Goal: Transaction & Acquisition: Obtain resource

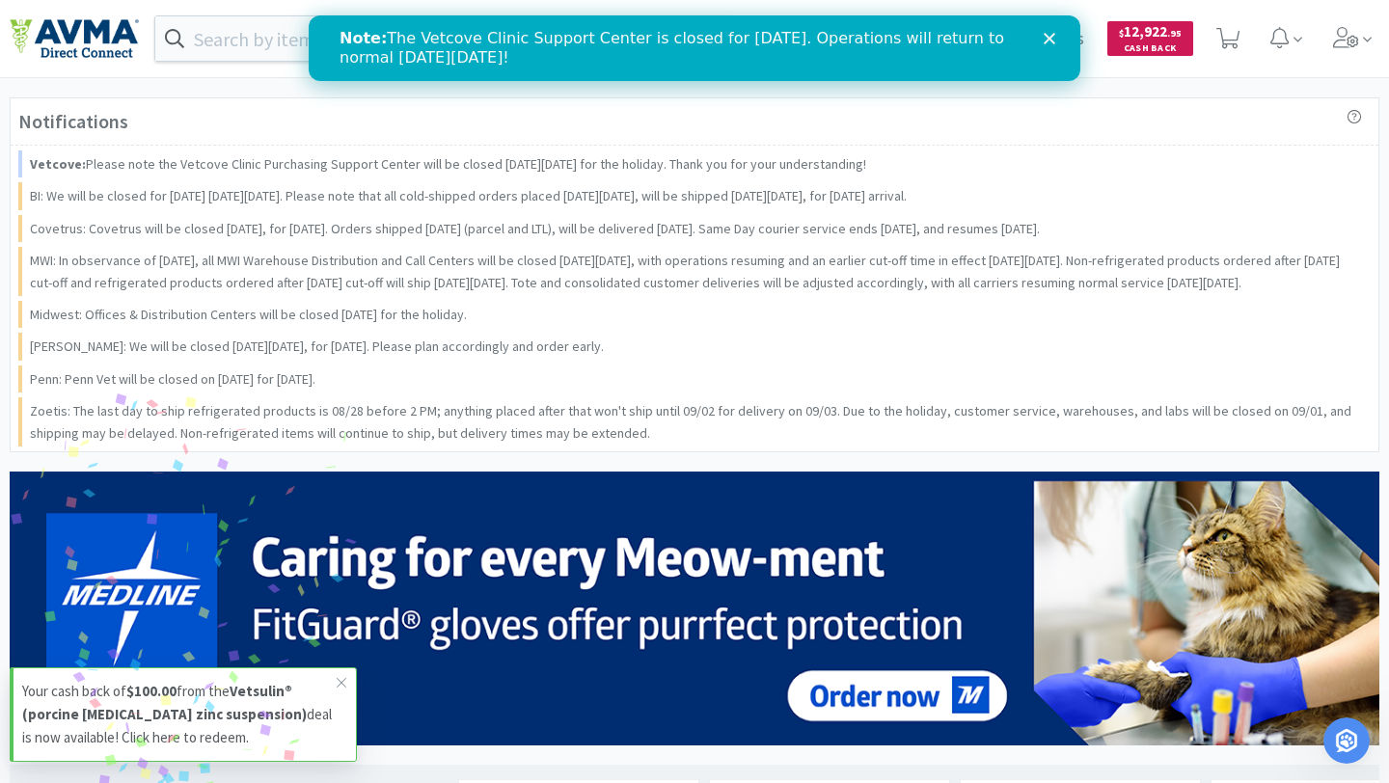
click at [1138, 40] on span "$ 12,922 . 95" at bounding box center [1150, 31] width 63 height 18
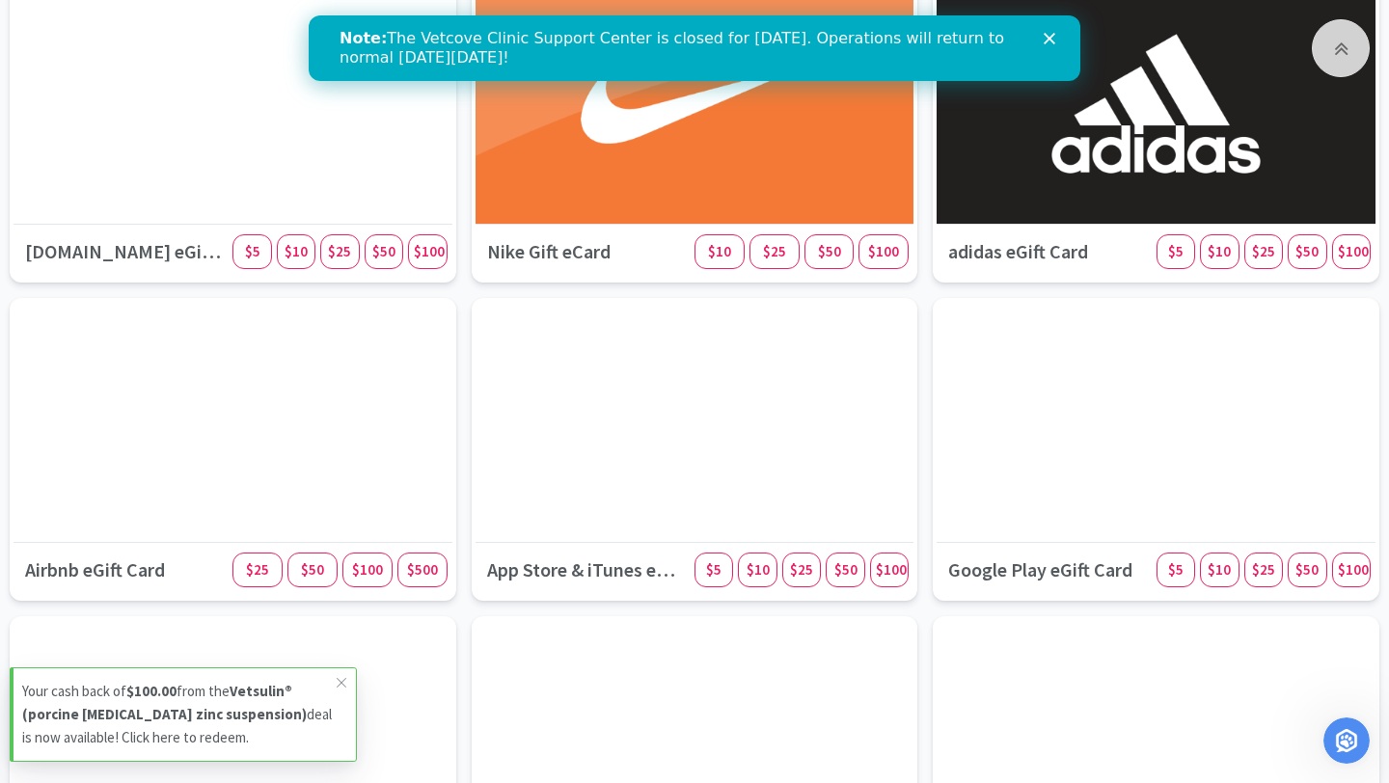
scroll to position [701, 0]
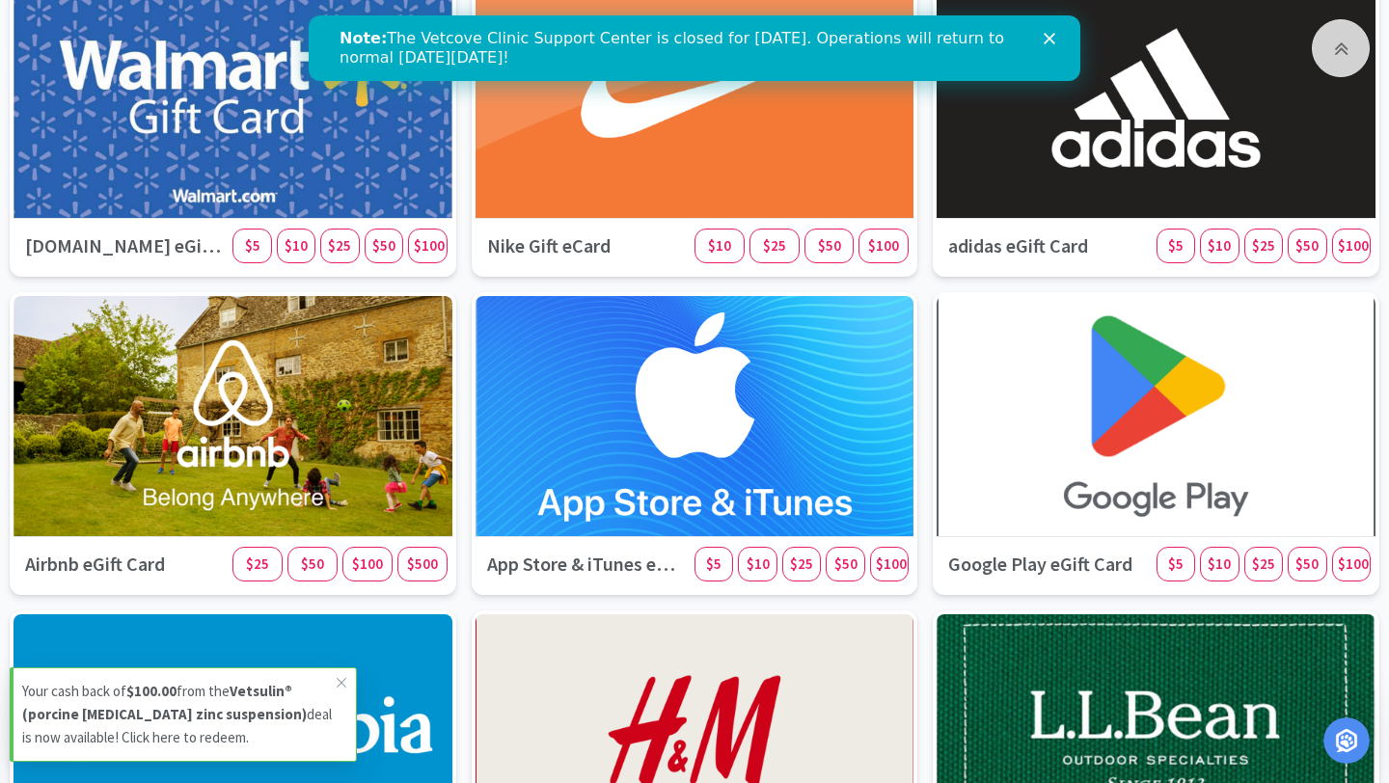
click at [1047, 33] on icon "Close" at bounding box center [1050, 39] width 12 height 12
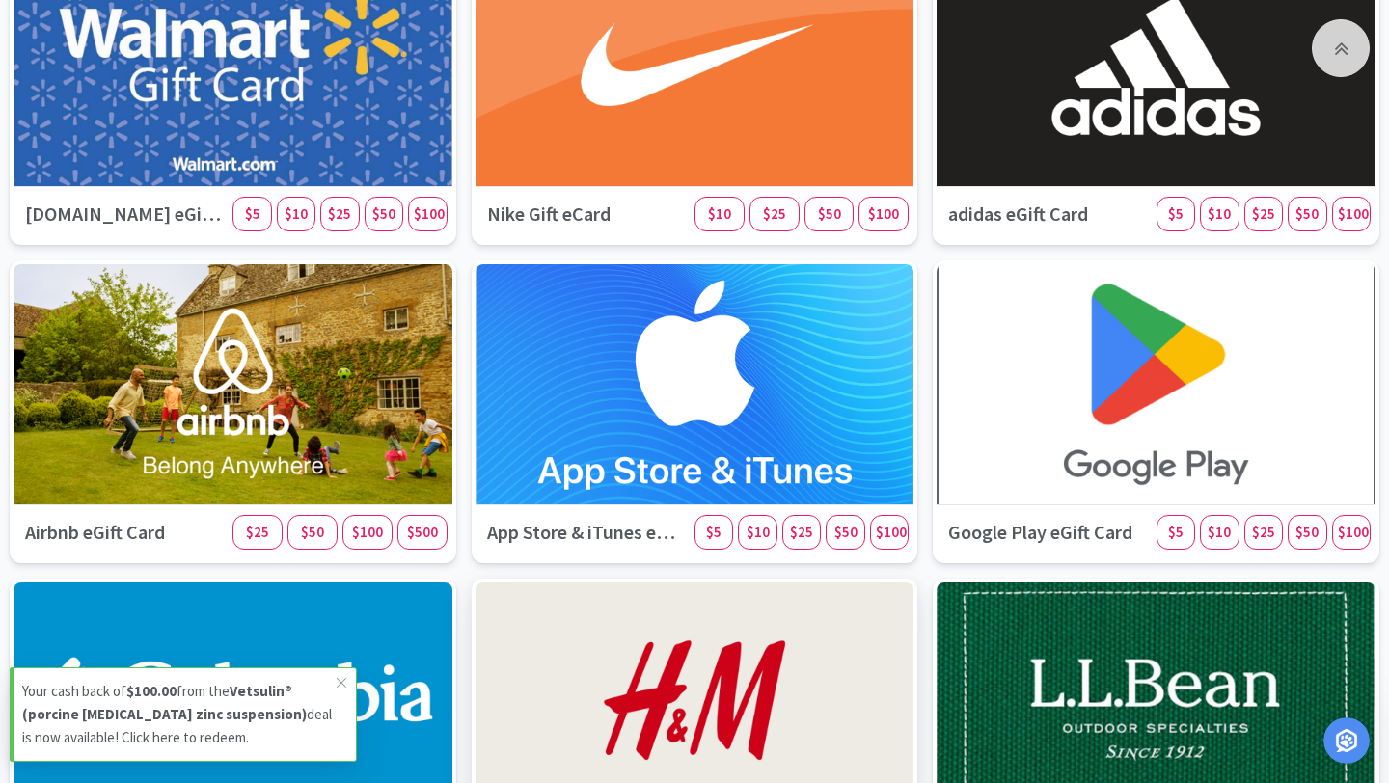
scroll to position [763, 0]
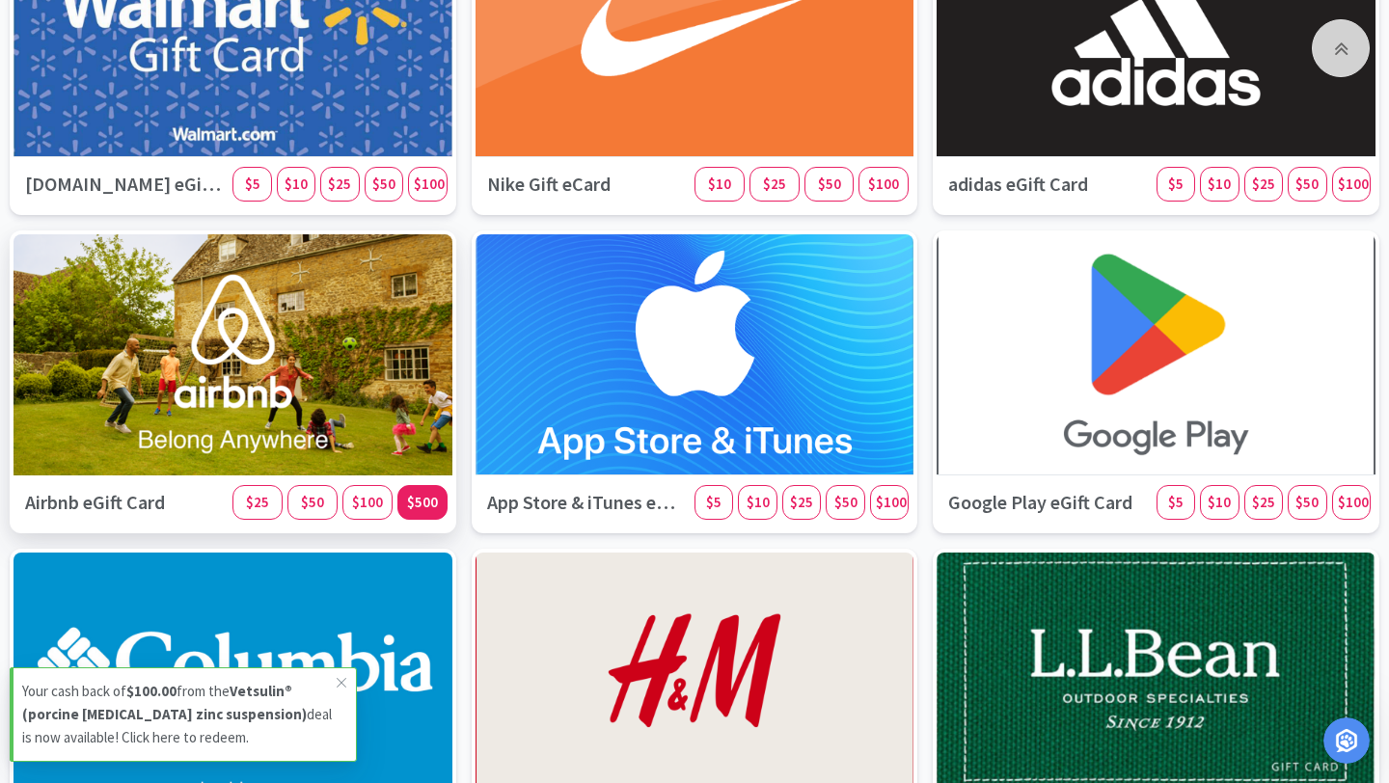
click at [424, 492] on div "$500" at bounding box center [422, 502] width 50 height 35
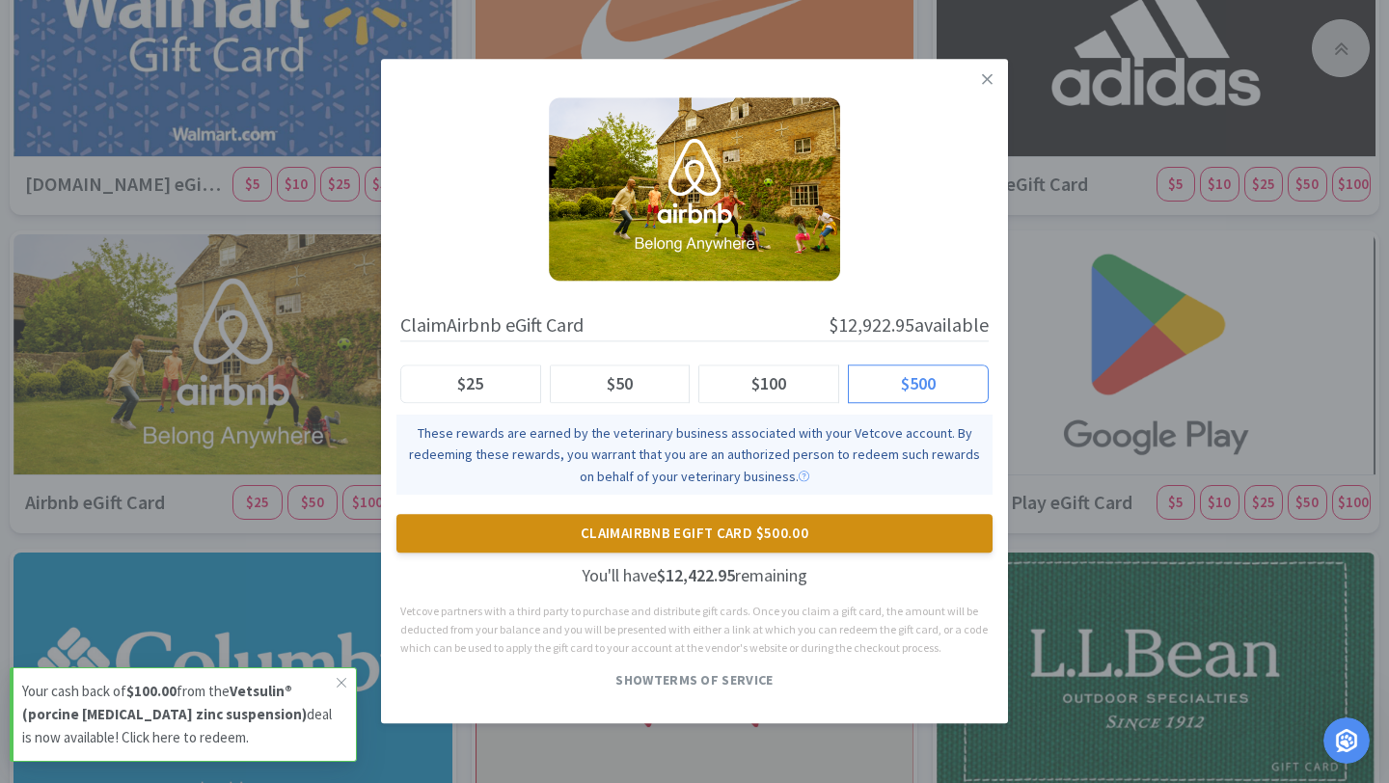
click at [719, 539] on button "Claim Airbnb eGift Card $500.00" at bounding box center [694, 534] width 596 height 39
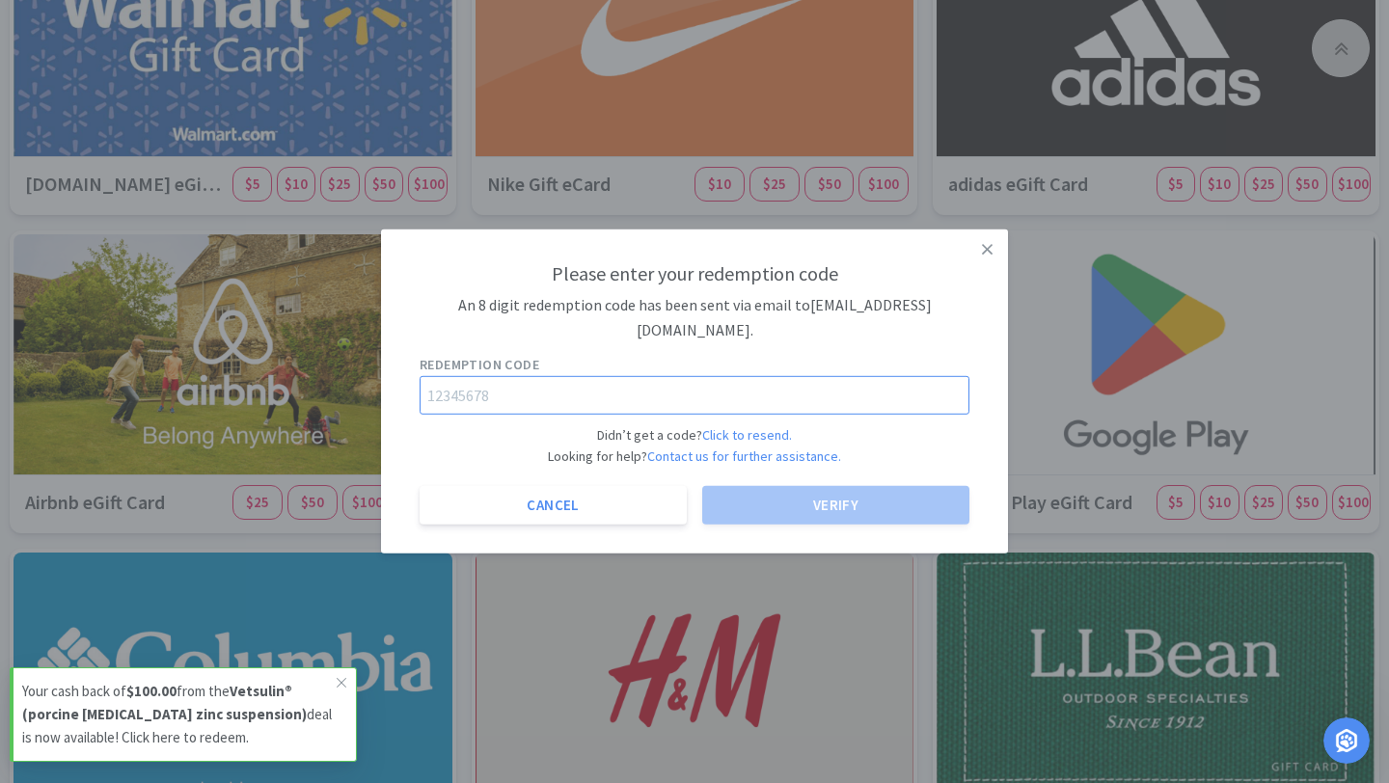
click at [749, 399] on input "text" at bounding box center [695, 394] width 550 height 39
click at [658, 375] on input "text" at bounding box center [695, 394] width 550 height 39
paste input "23768999"
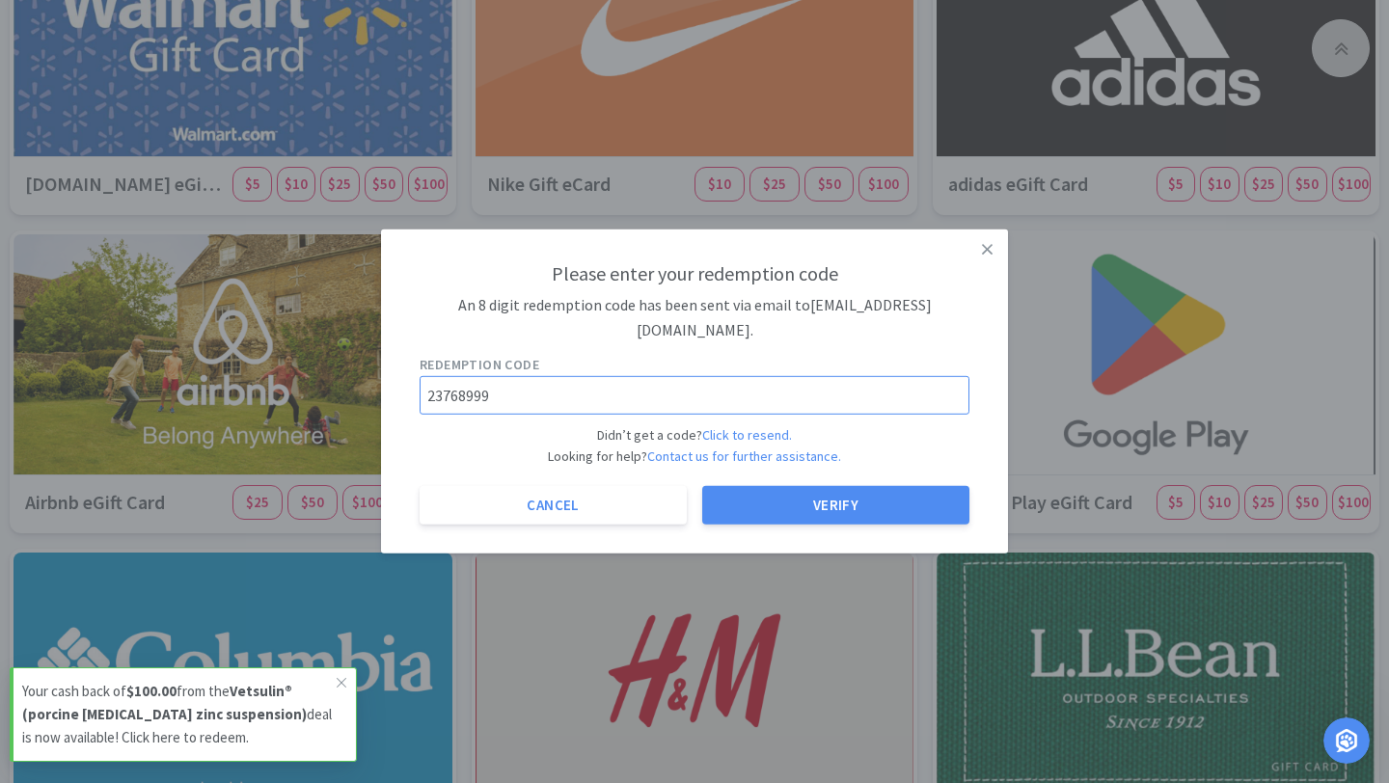
click at [653, 396] on input "23768999" at bounding box center [695, 394] width 550 height 39
type input "23768999"
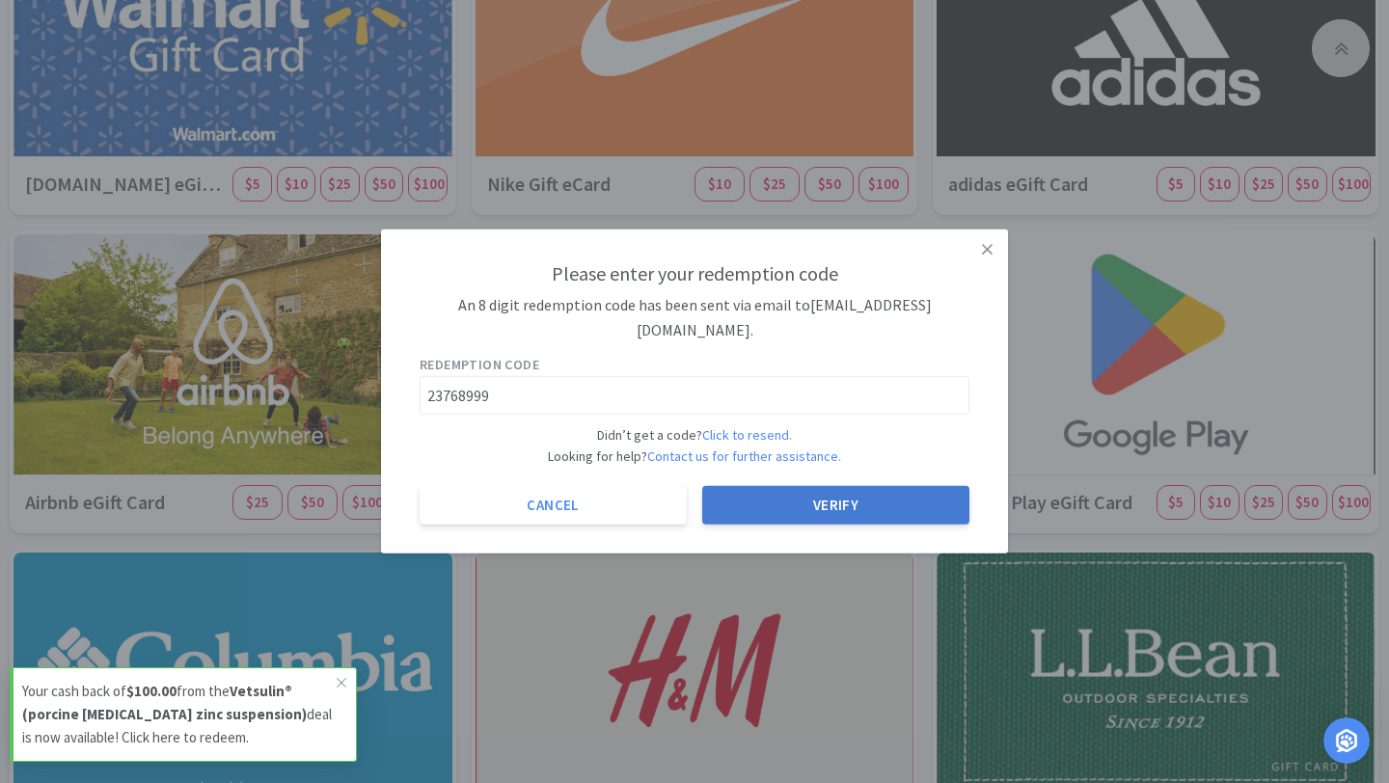
click at [872, 495] on button "Verify" at bounding box center [835, 505] width 267 height 39
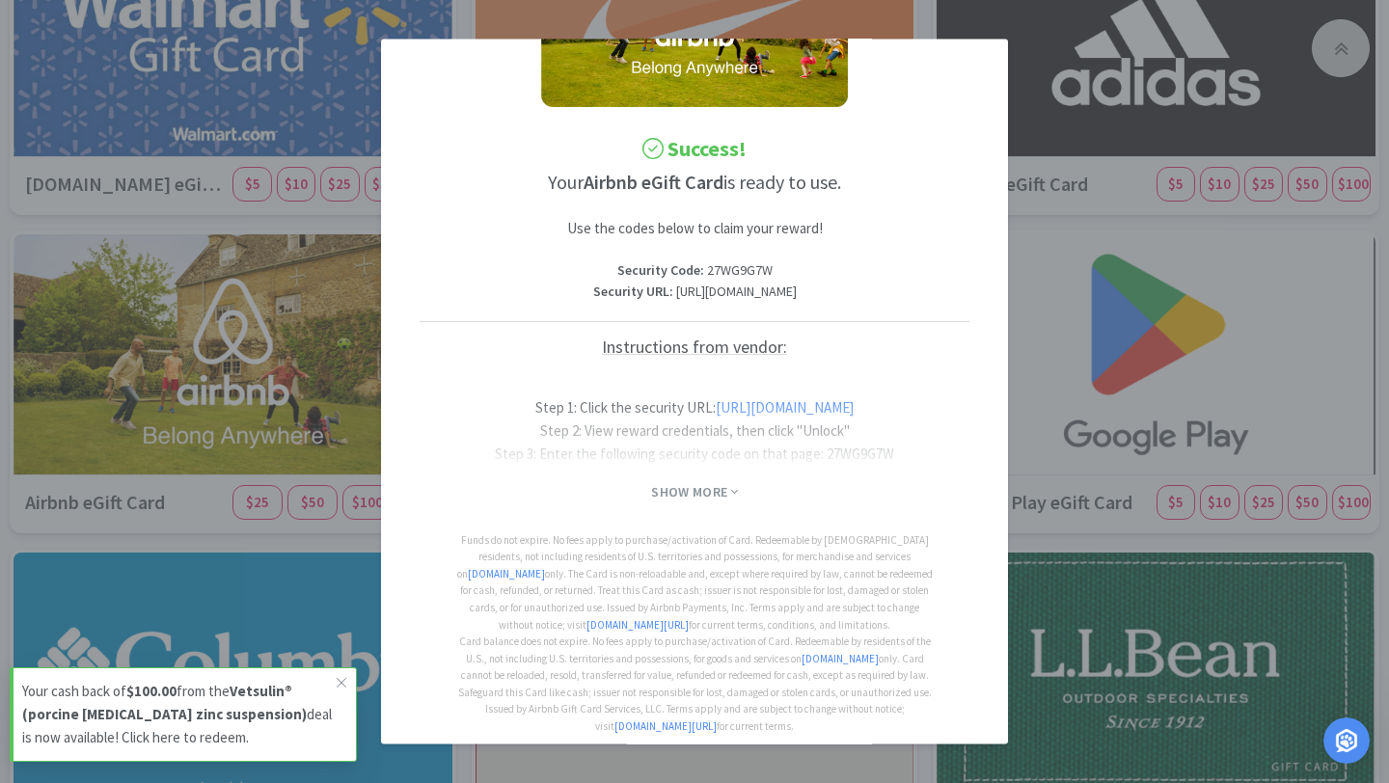
scroll to position [215, 0]
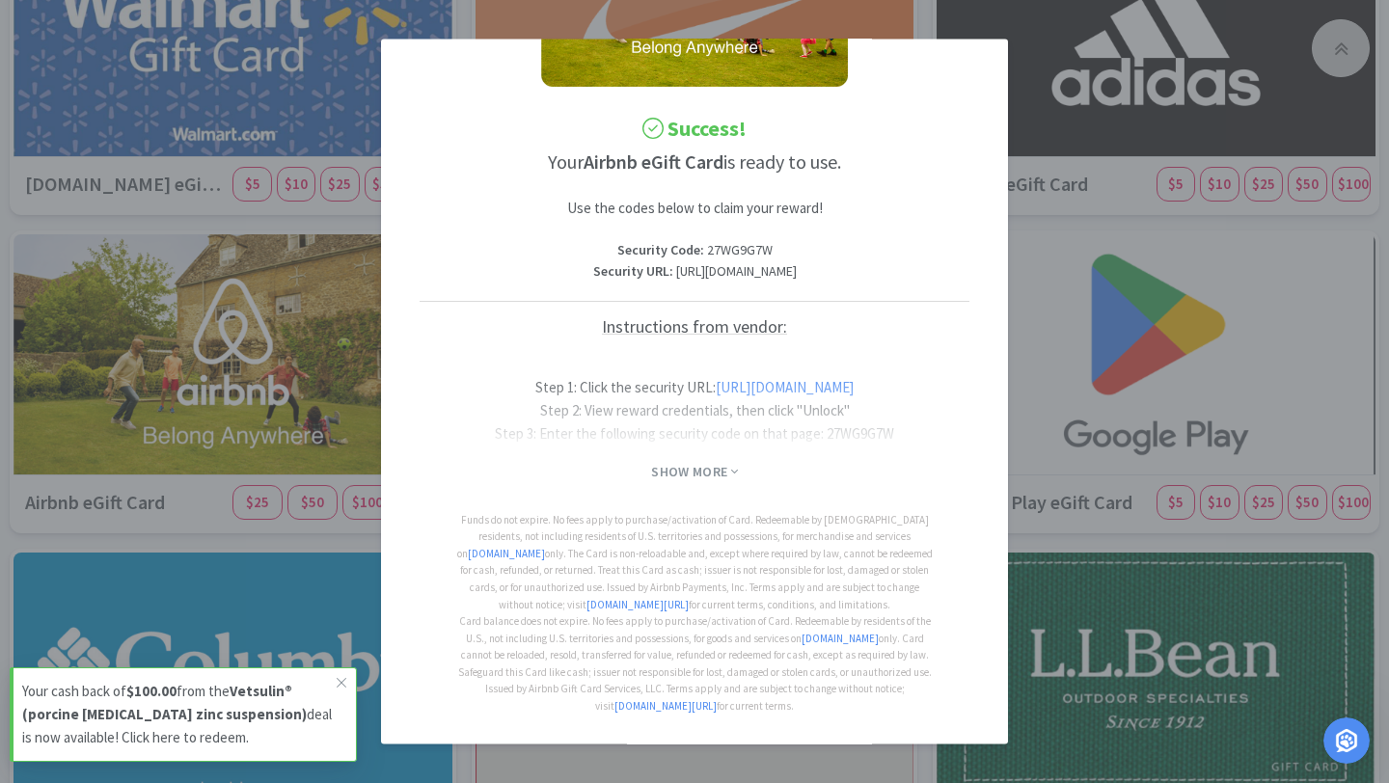
click at [745, 405] on div at bounding box center [695, 410] width 550 height 77
click at [723, 329] on h5 "Instructions from vendor:" at bounding box center [695, 327] width 550 height 52
click at [683, 451] on div "Show More" at bounding box center [695, 466] width 550 height 33
click at [679, 238] on p "Security Code : 27WG9G7W" at bounding box center [695, 248] width 550 height 21
click at [670, 260] on p "Security URL : [URL][DOMAIN_NAME]" at bounding box center [695, 270] width 550 height 21
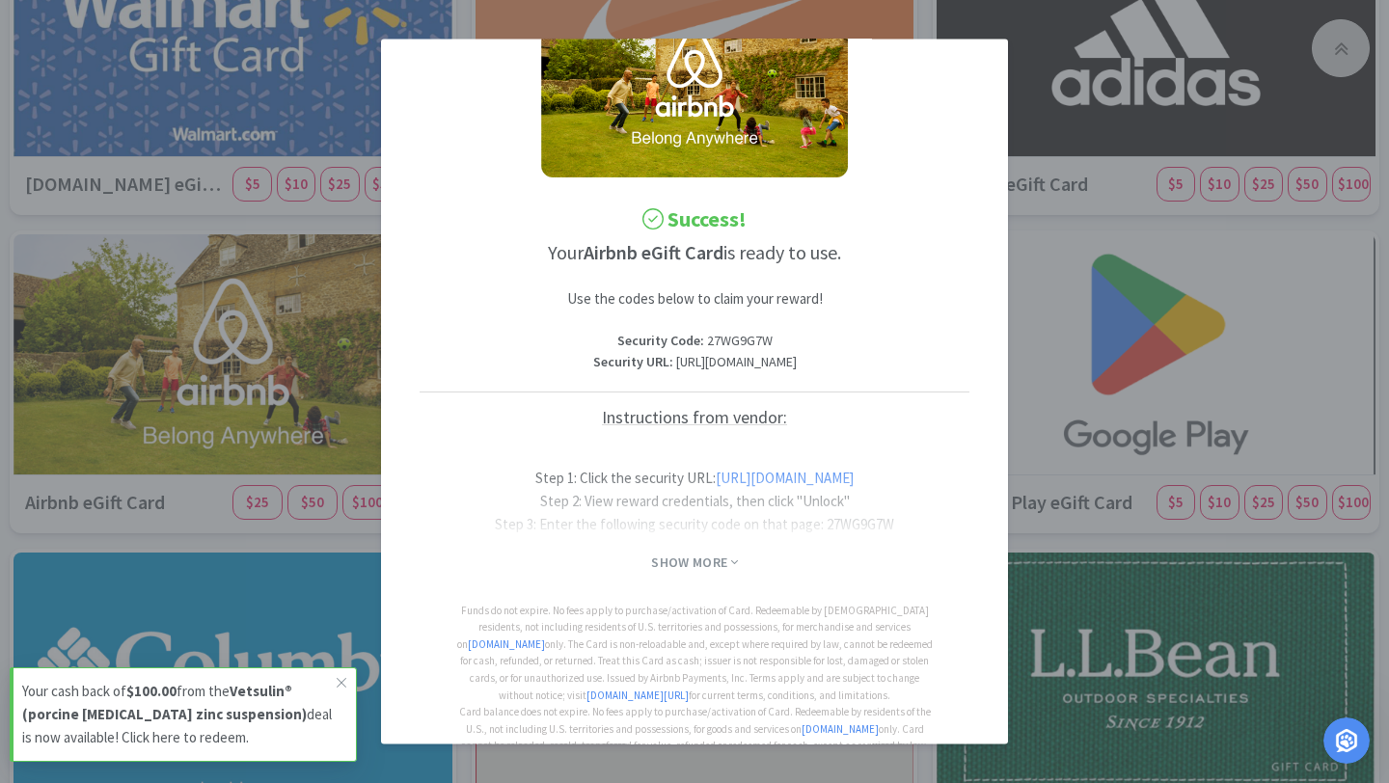
scroll to position [122, 0]
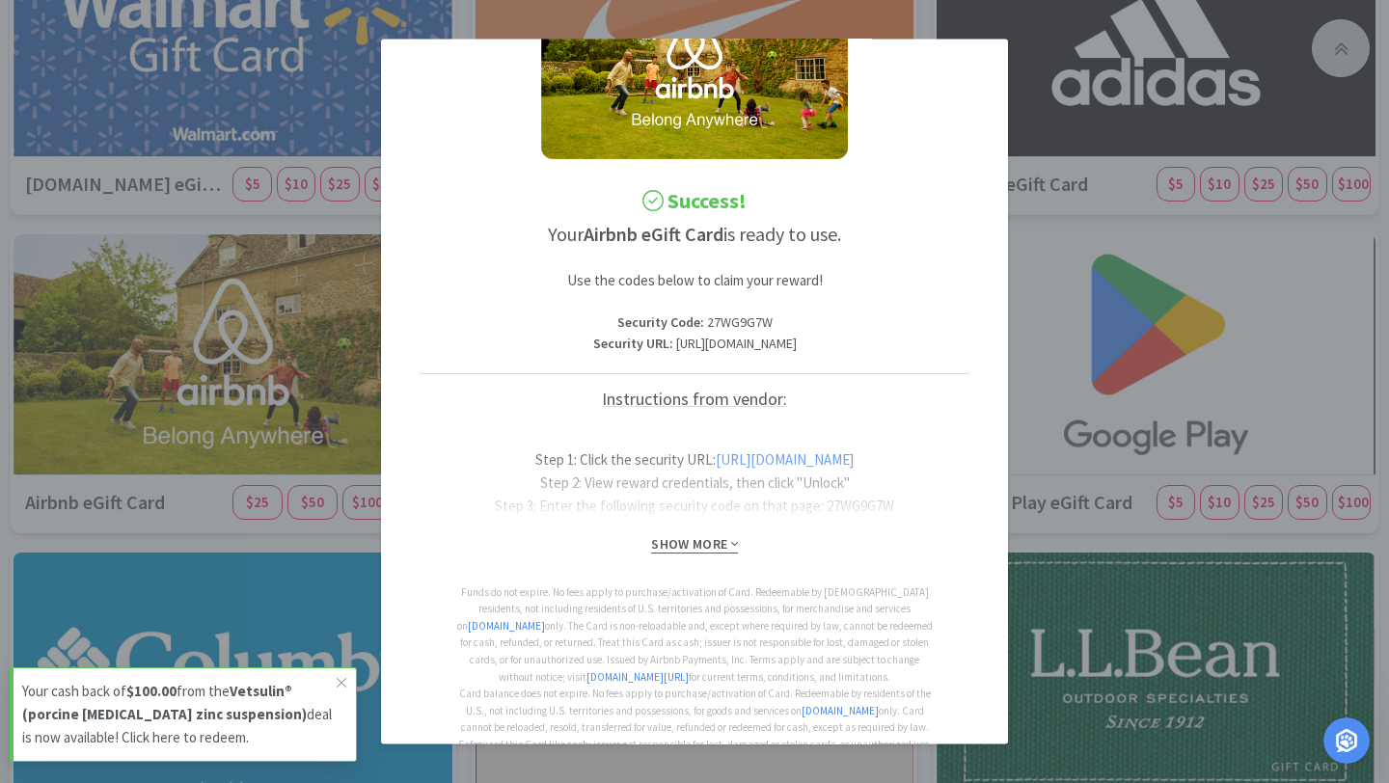
click at [684, 554] on span "Show More" at bounding box center [694, 544] width 86 height 18
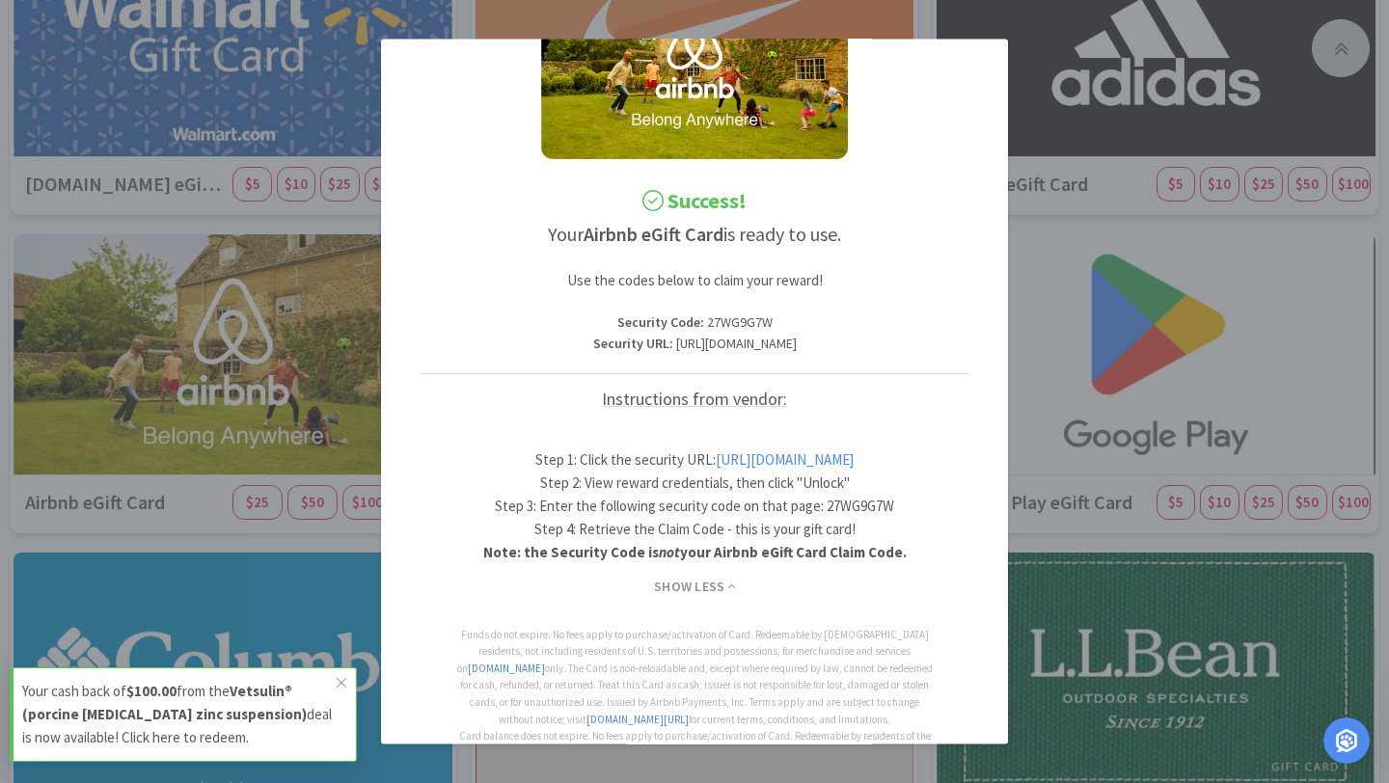
click at [716, 469] on link "[URL][DOMAIN_NAME]" at bounding box center [785, 460] width 138 height 18
click at [745, 320] on p "Security Code : 27WG9G7W" at bounding box center [695, 321] width 550 height 21
copy p "27WG9G7W"
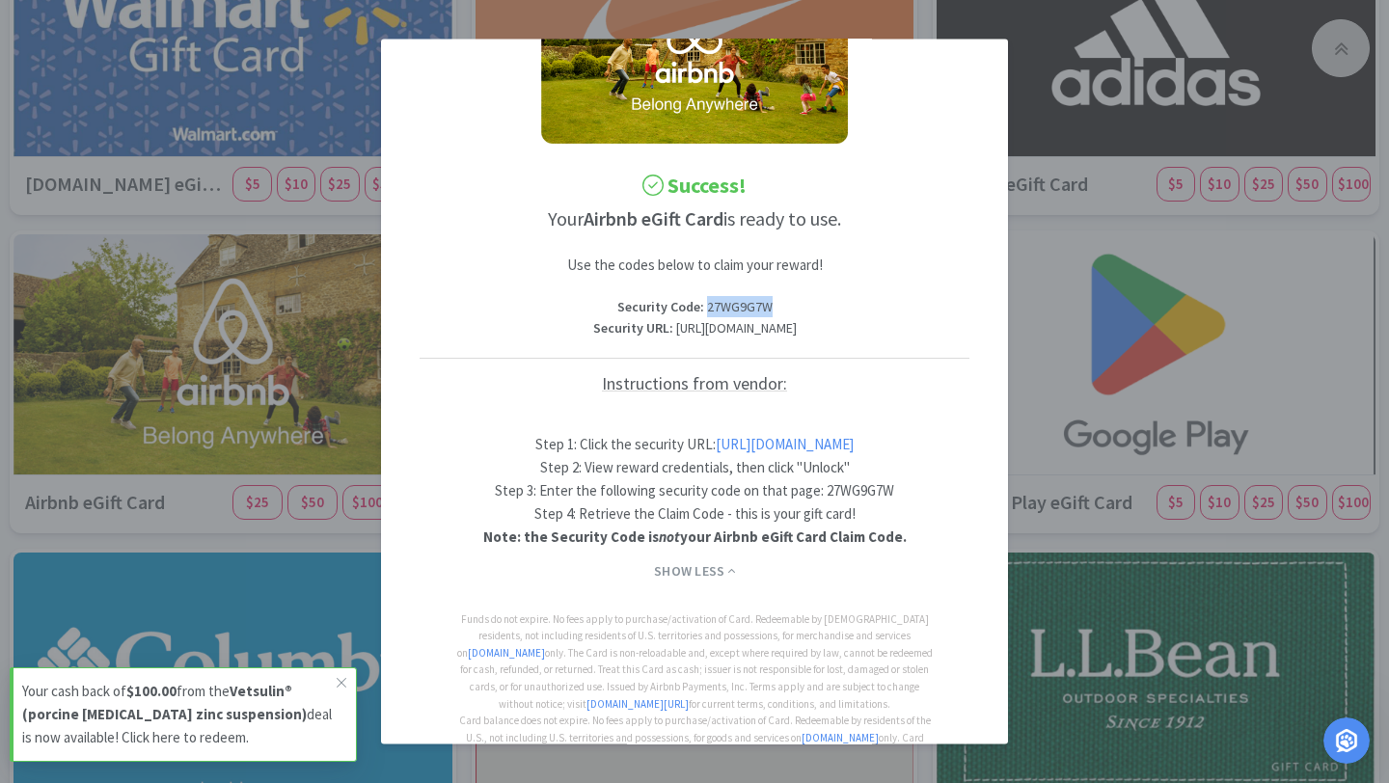
scroll to position [132, 0]
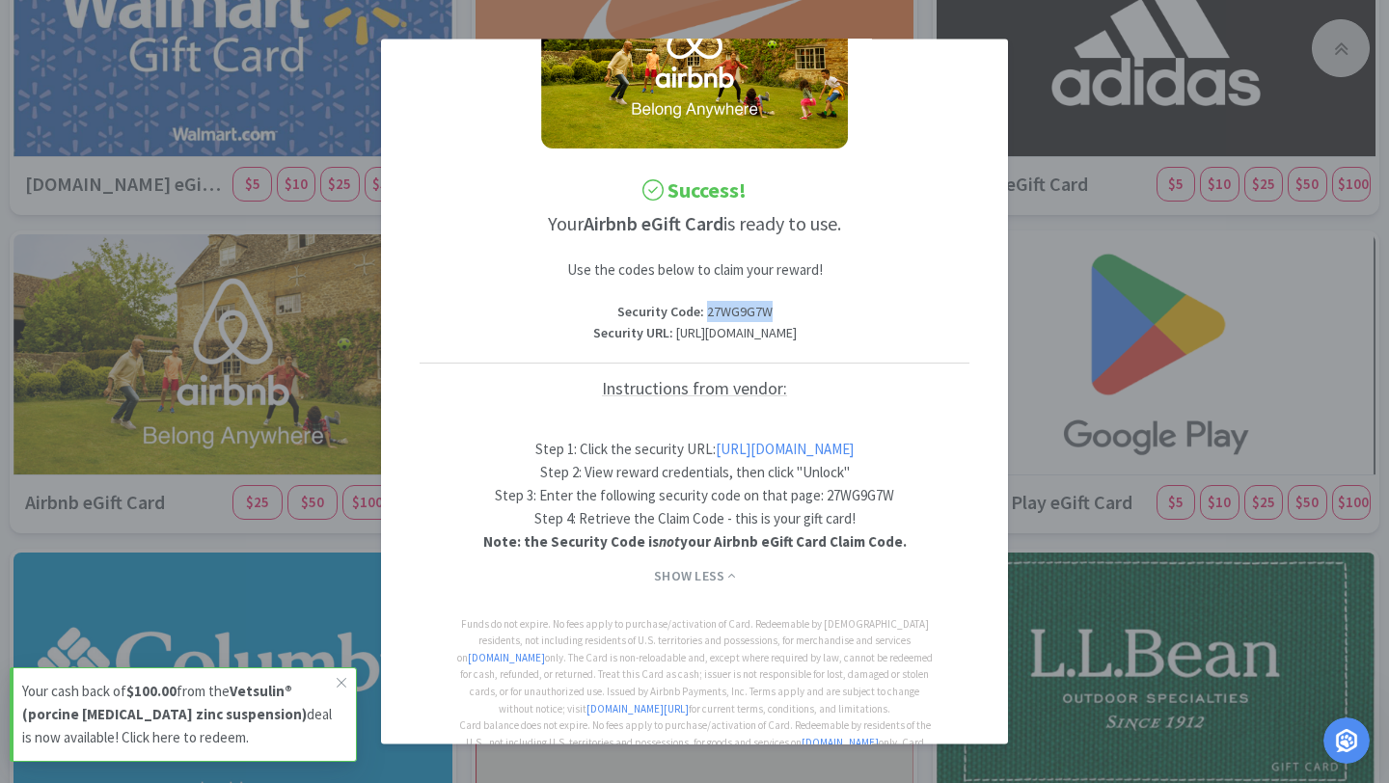
click at [728, 458] on link "[URL][DOMAIN_NAME]" at bounding box center [785, 449] width 138 height 18
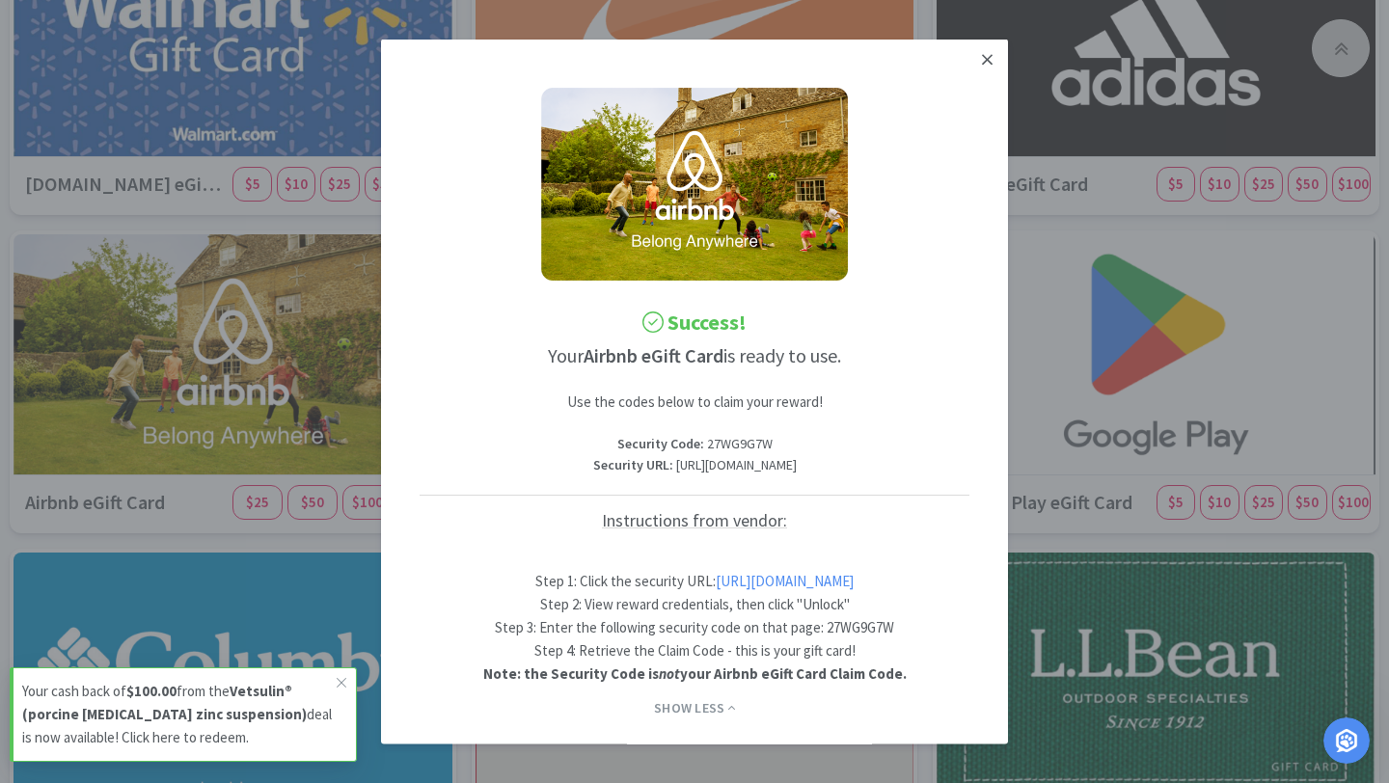
click at [991, 53] on icon at bounding box center [987, 59] width 11 height 17
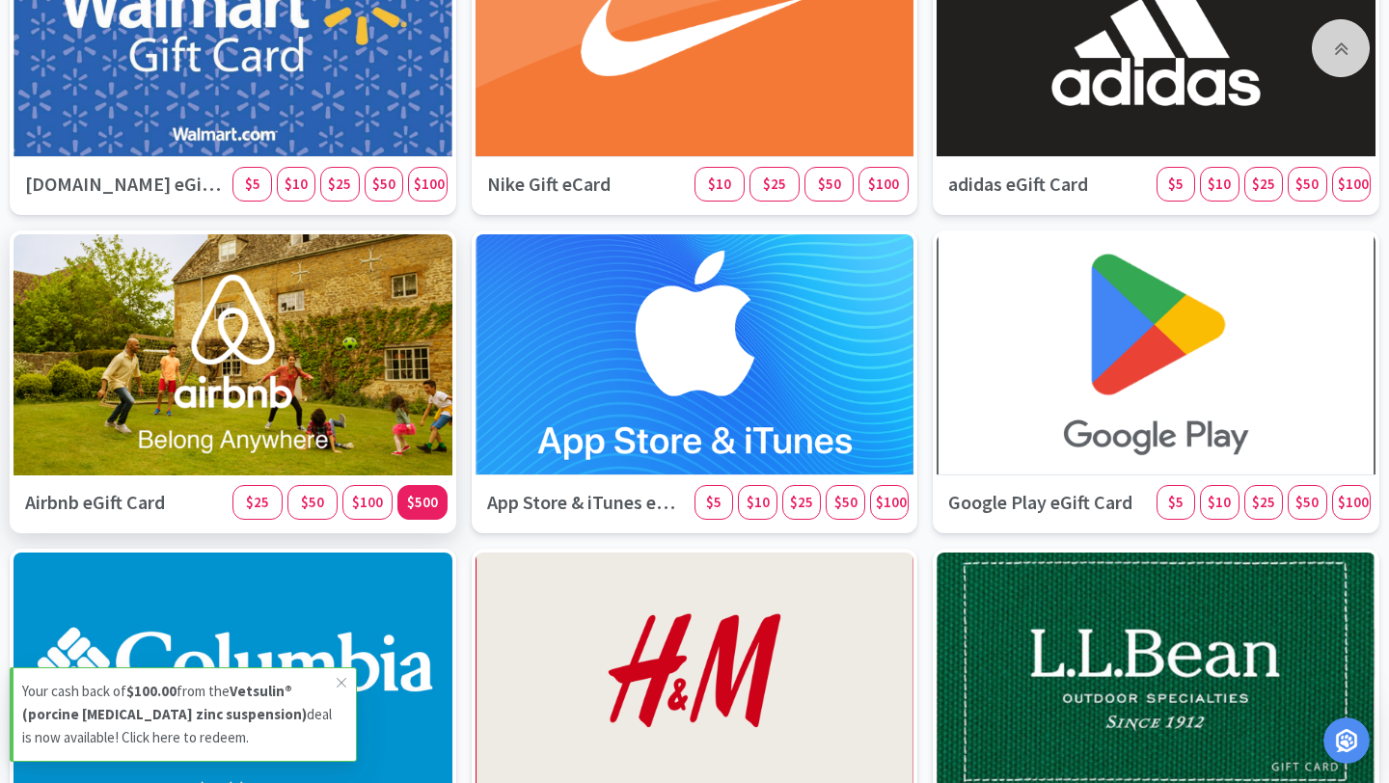
click at [426, 506] on span "$500" at bounding box center [422, 502] width 31 height 18
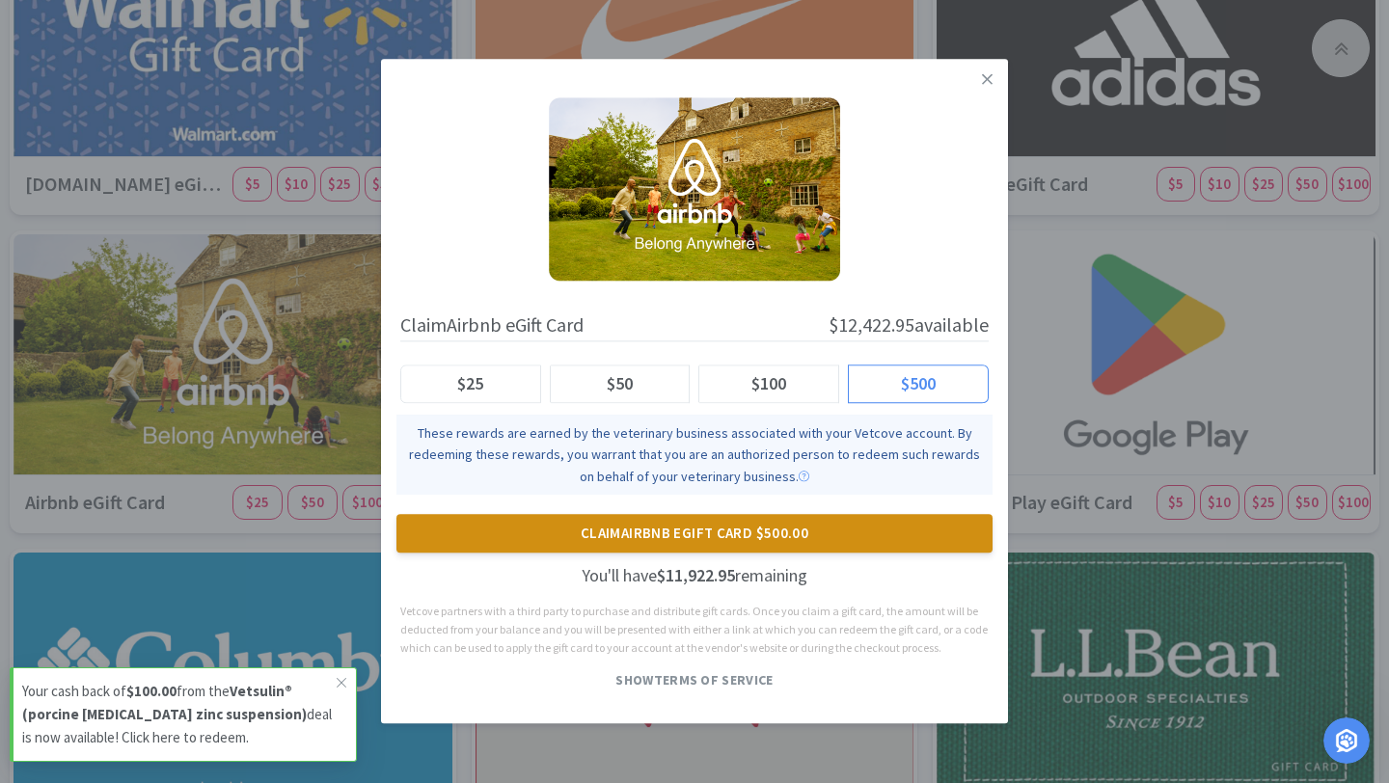
click at [673, 538] on button "Claim Airbnb eGift Card $500.00" at bounding box center [694, 534] width 596 height 39
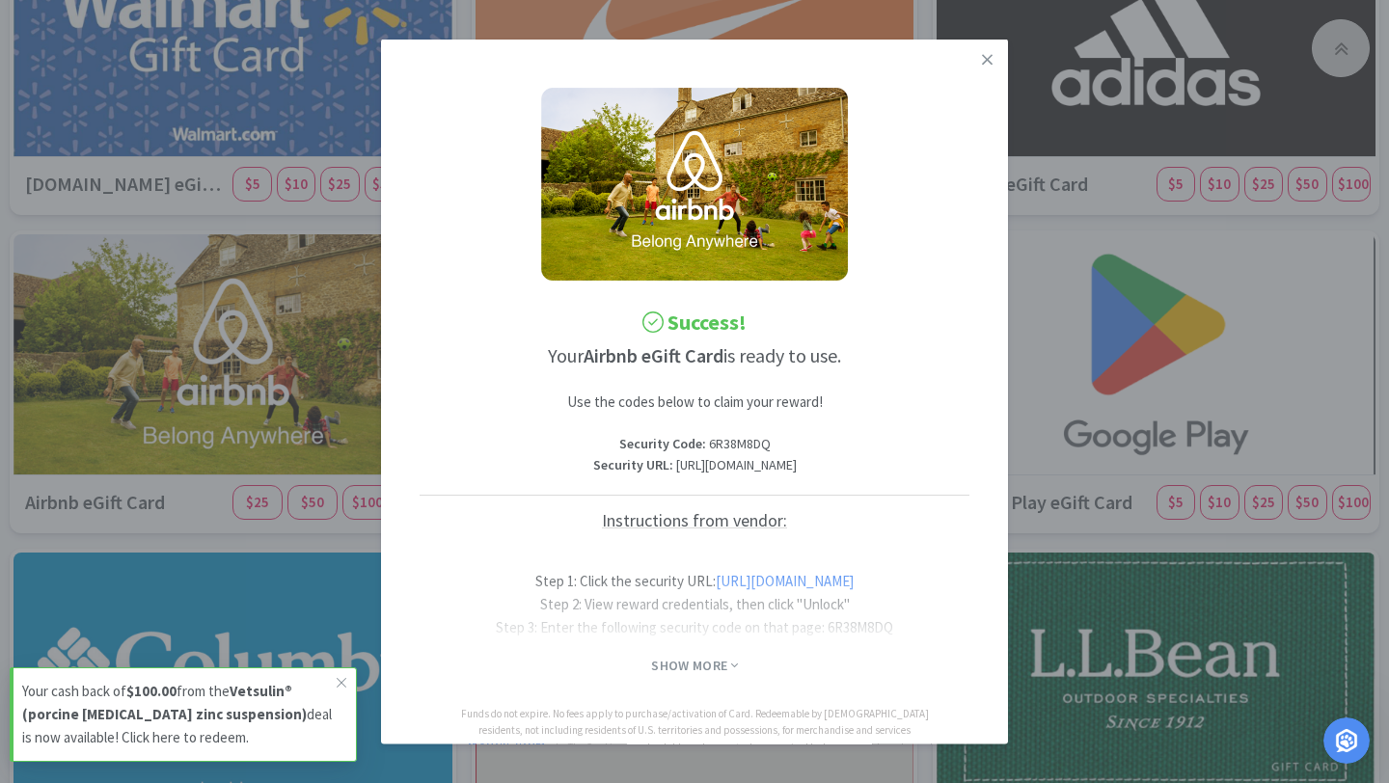
click at [692, 623] on div at bounding box center [695, 604] width 550 height 77
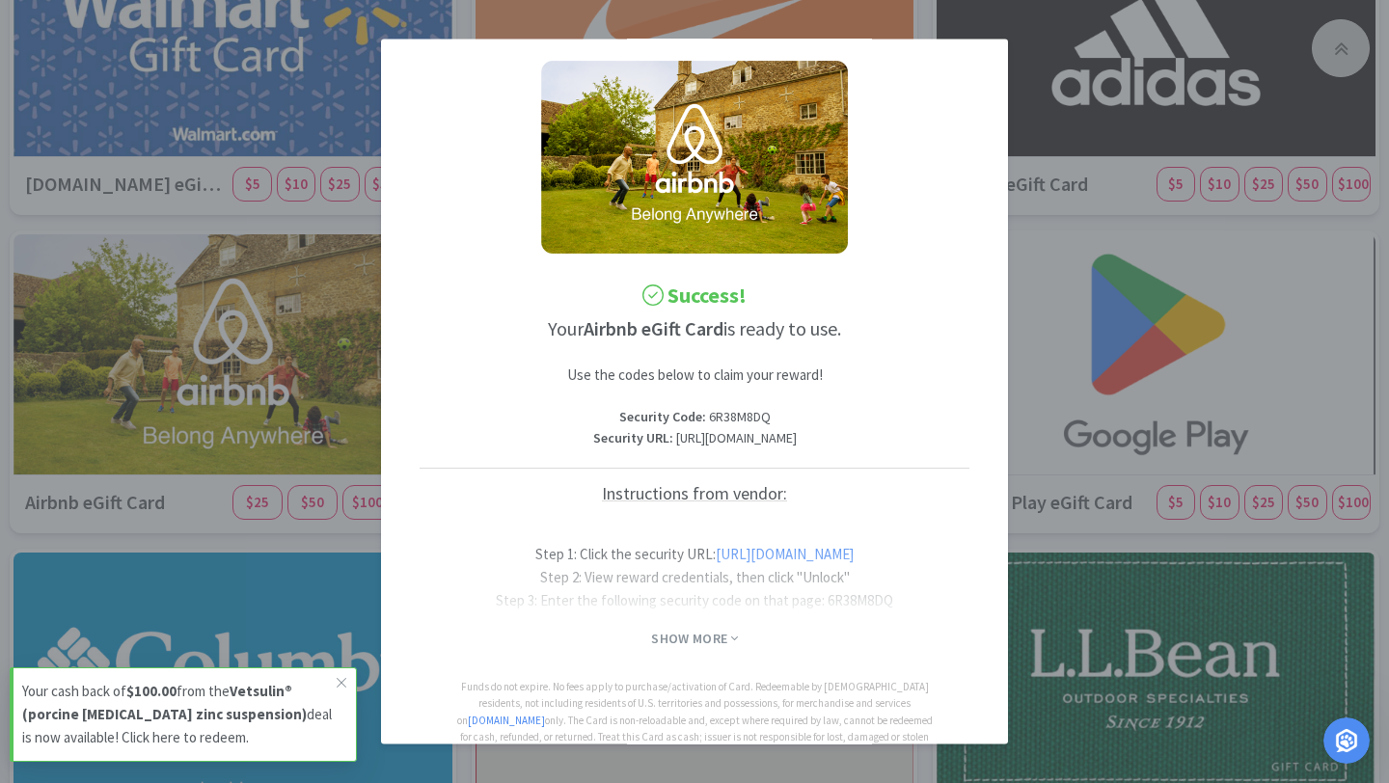
scroll to position [40, 0]
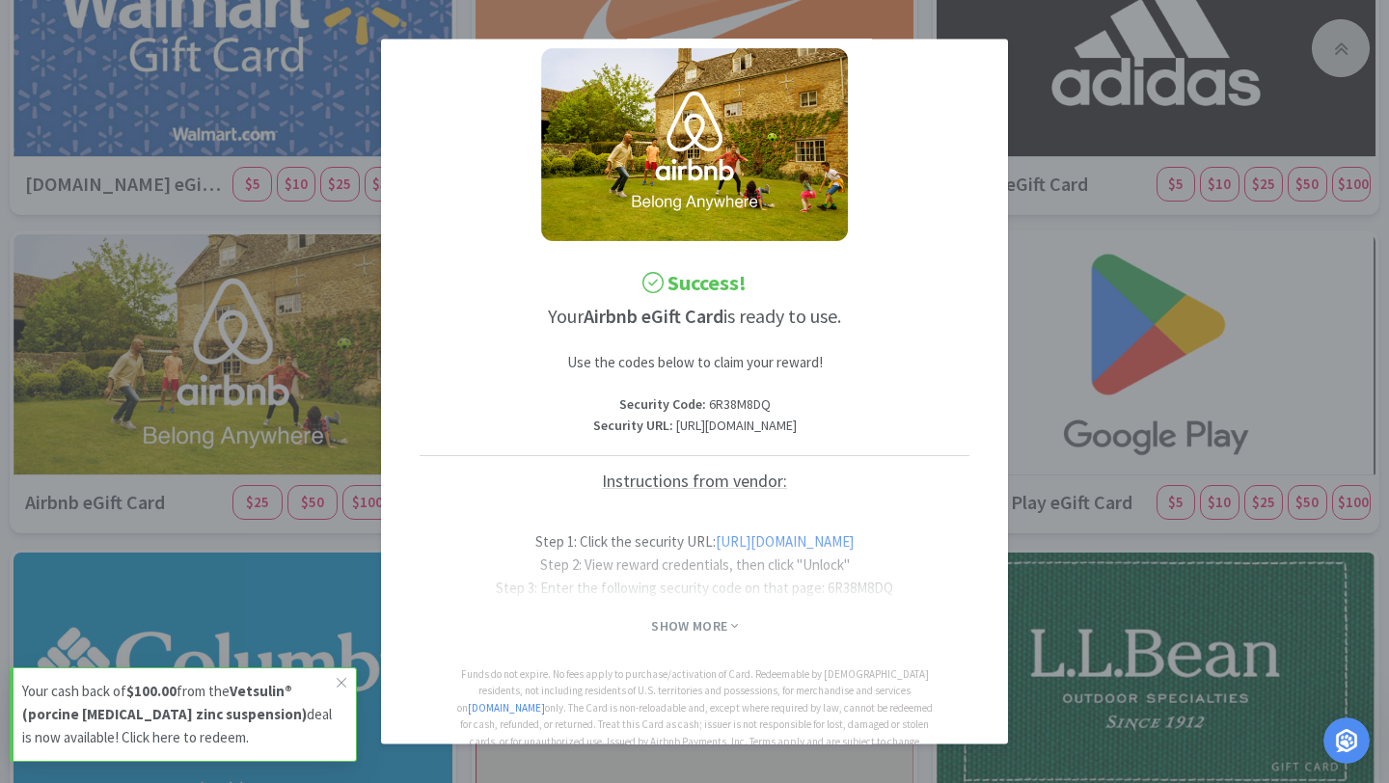
click at [688, 663] on div "Success! Your Airbnb eGift Card is ready to use. Use the codes below to claim y…" at bounding box center [694, 450] width 588 height 880
click at [695, 636] on span "Show More" at bounding box center [694, 626] width 86 height 18
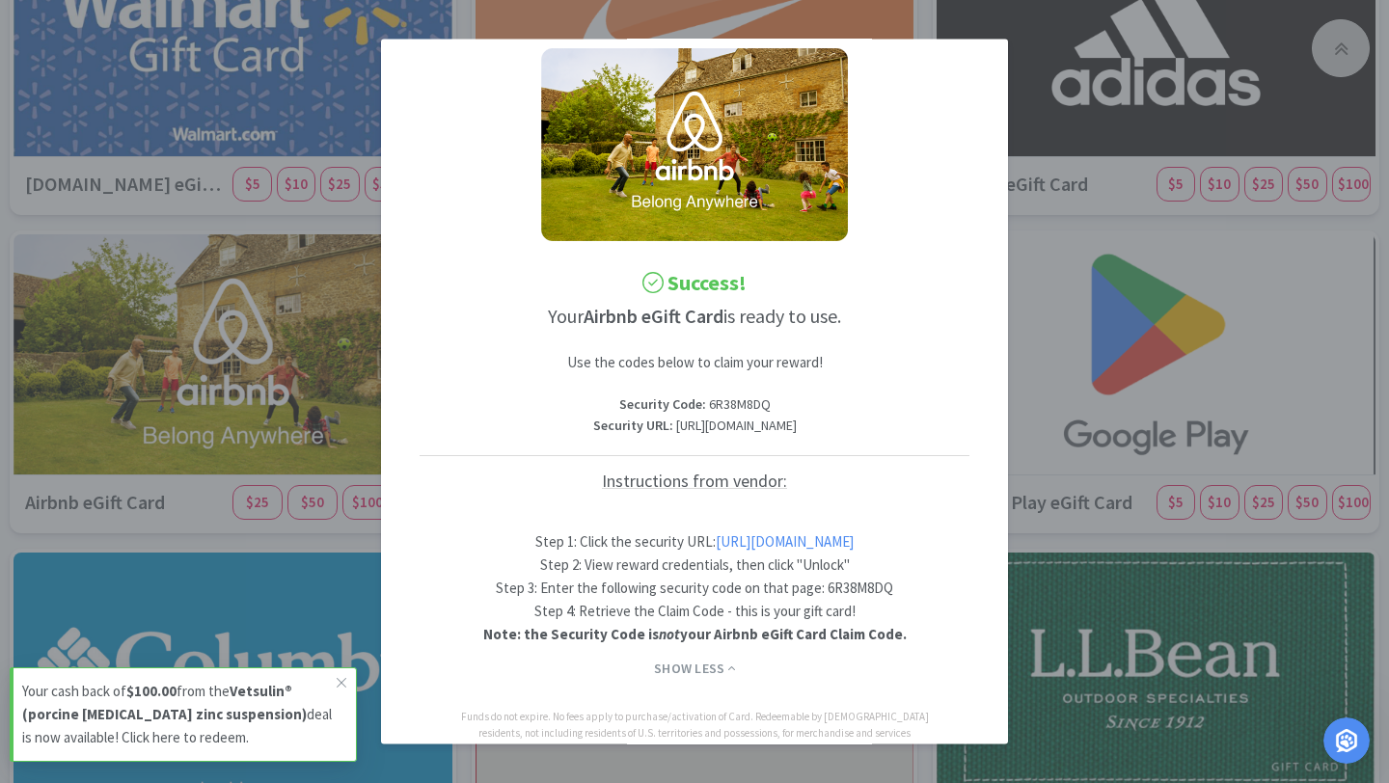
click at [716, 551] on link "[URL][DOMAIN_NAME]" at bounding box center [785, 542] width 138 height 18
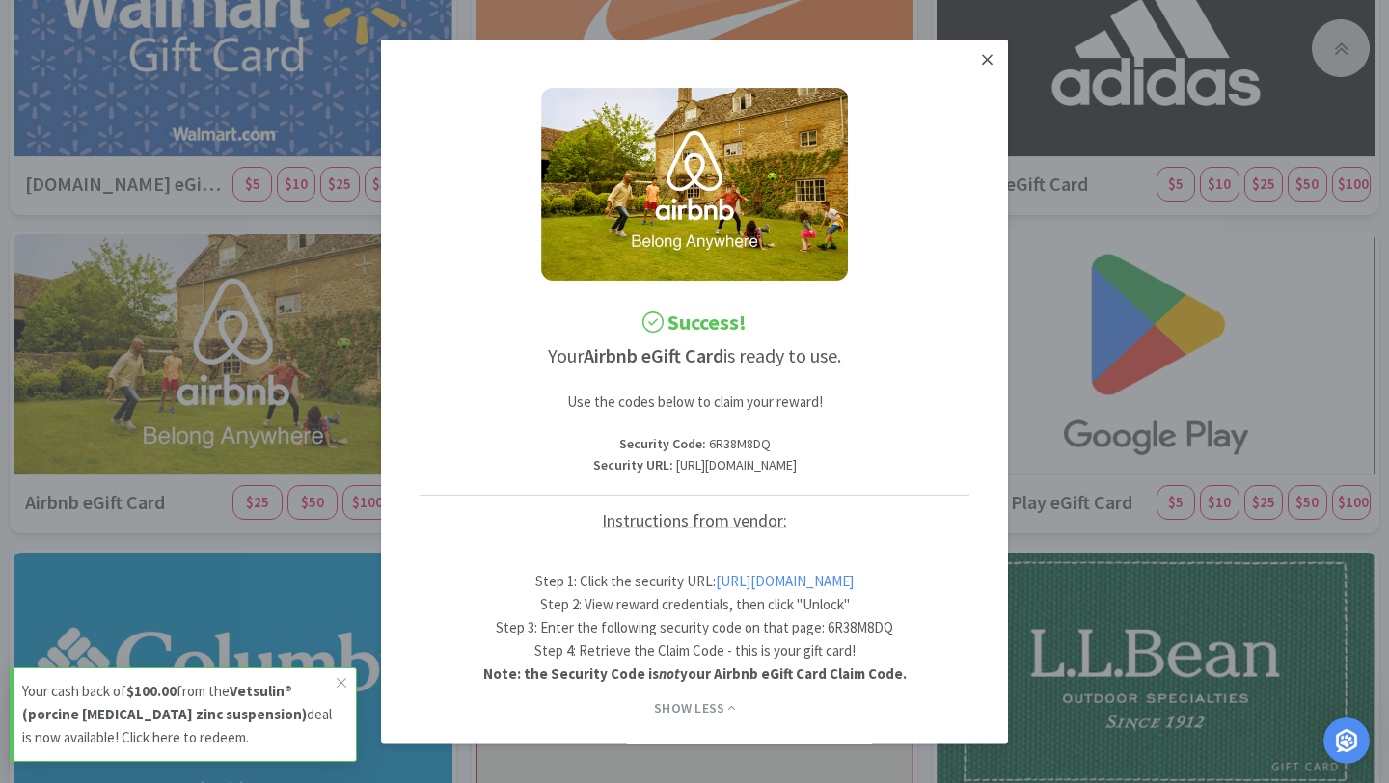
click at [986, 58] on icon at bounding box center [987, 59] width 11 height 11
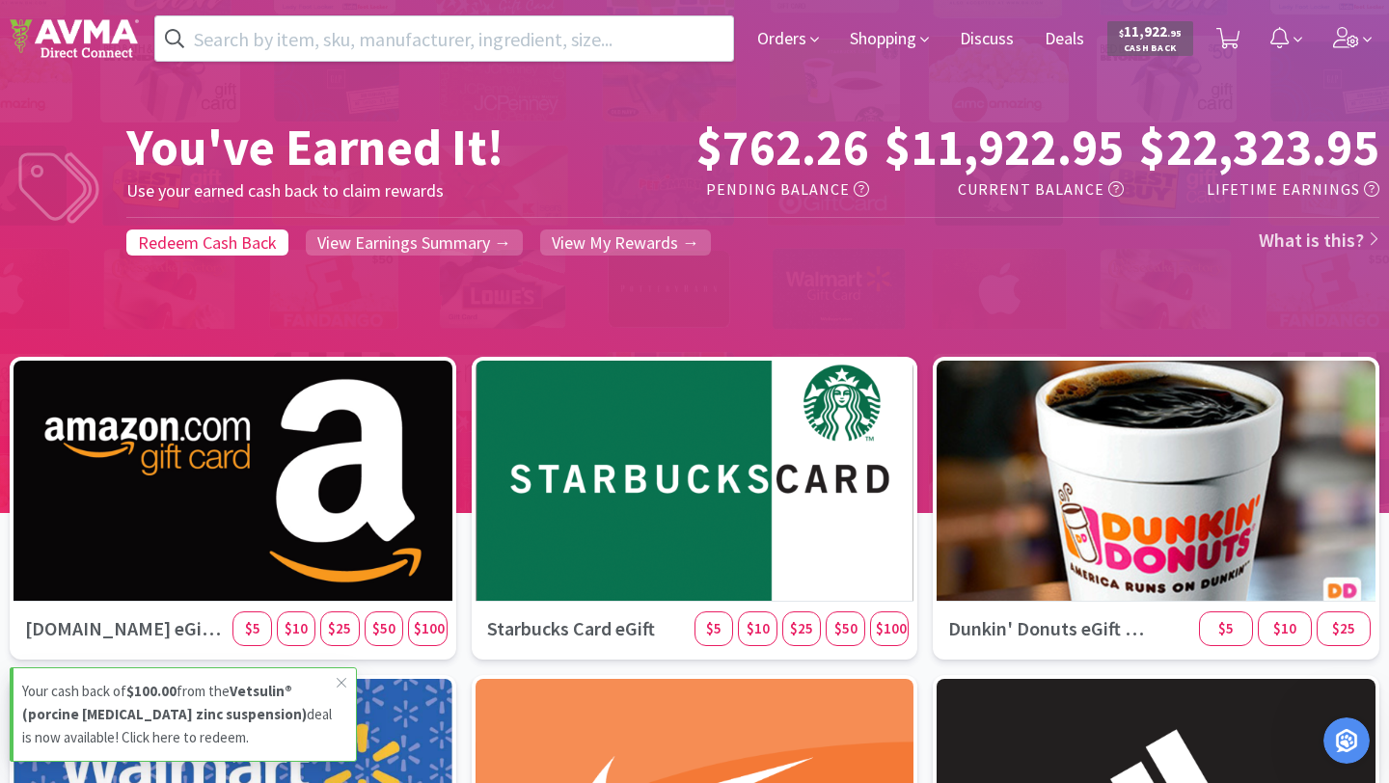
click at [1143, 43] on span "Cash Back" at bounding box center [1150, 49] width 63 height 13
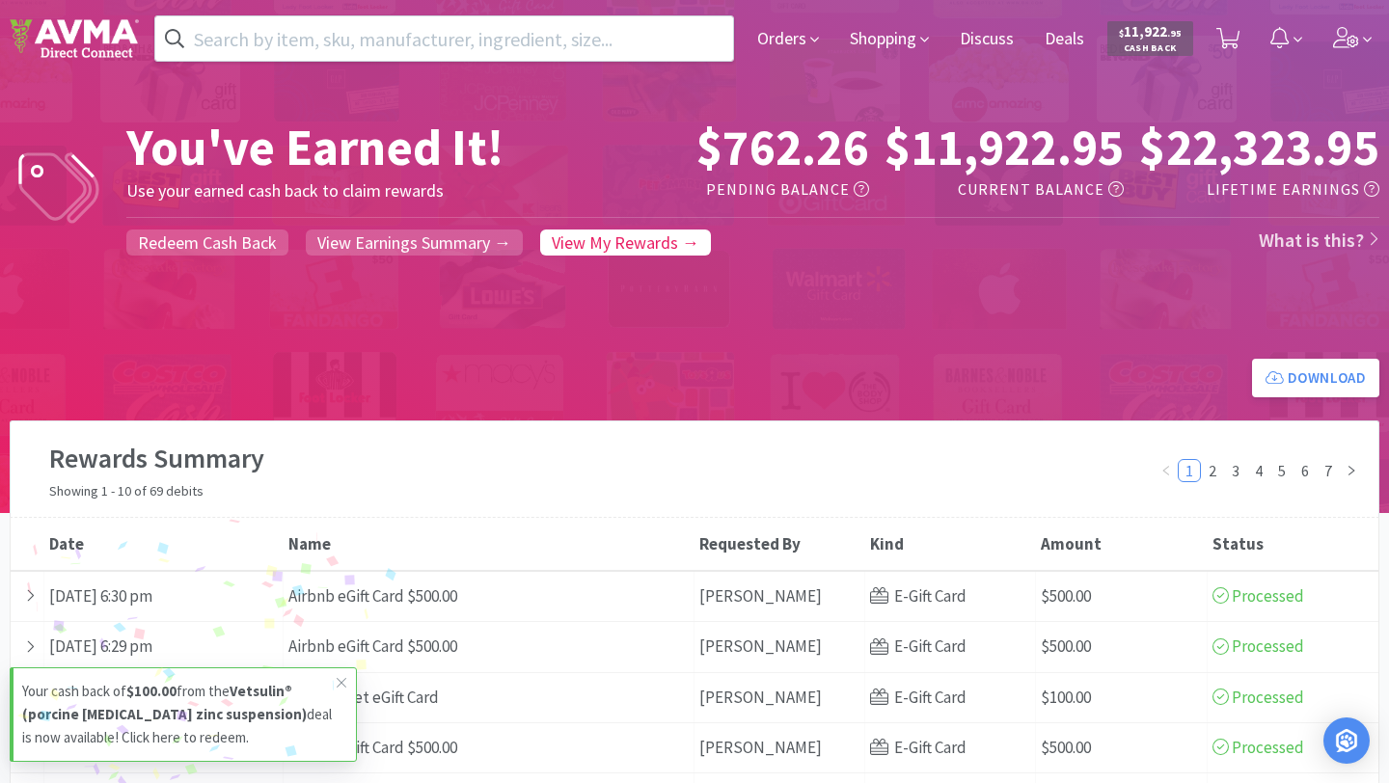
click at [1148, 24] on span "$ 11,922 . 95" at bounding box center [1150, 31] width 63 height 18
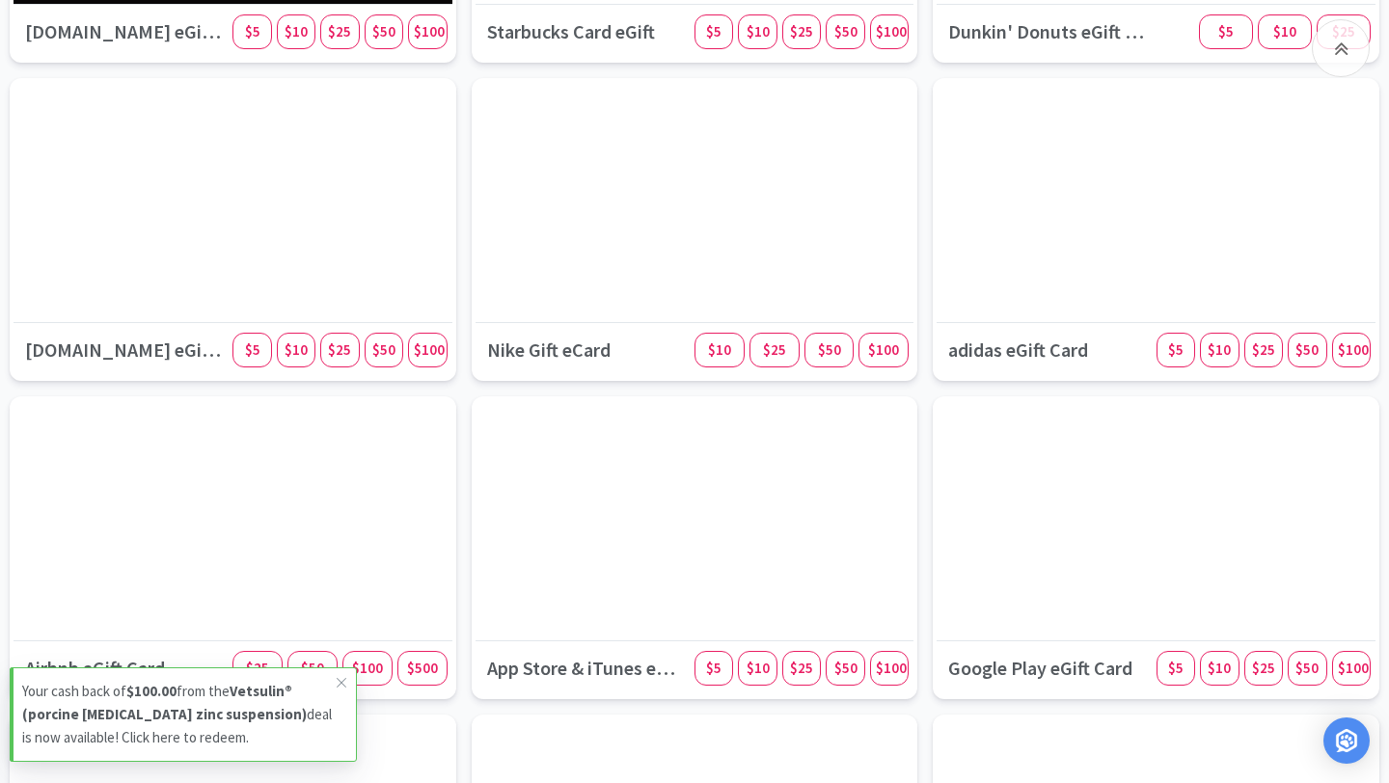
scroll to position [598, 0]
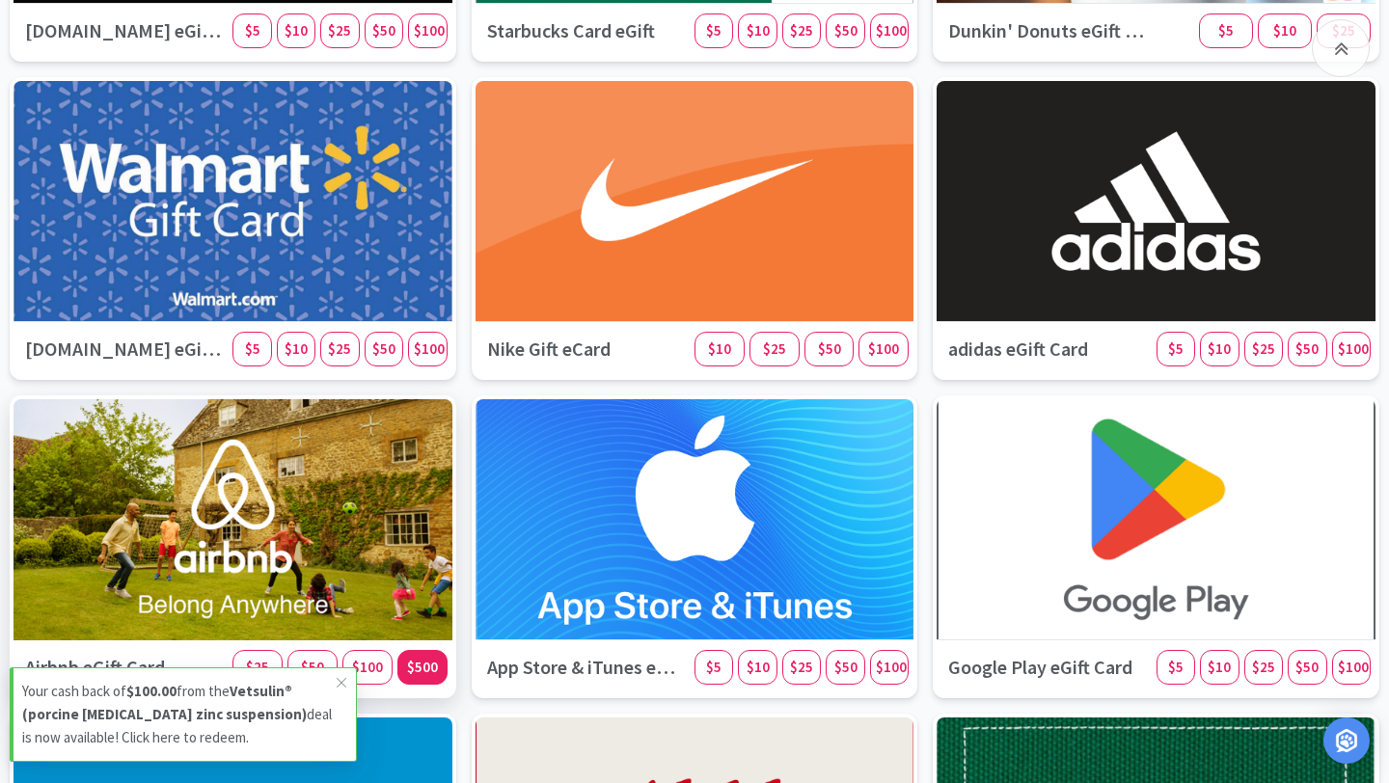
click at [424, 674] on span "$500" at bounding box center [422, 667] width 31 height 18
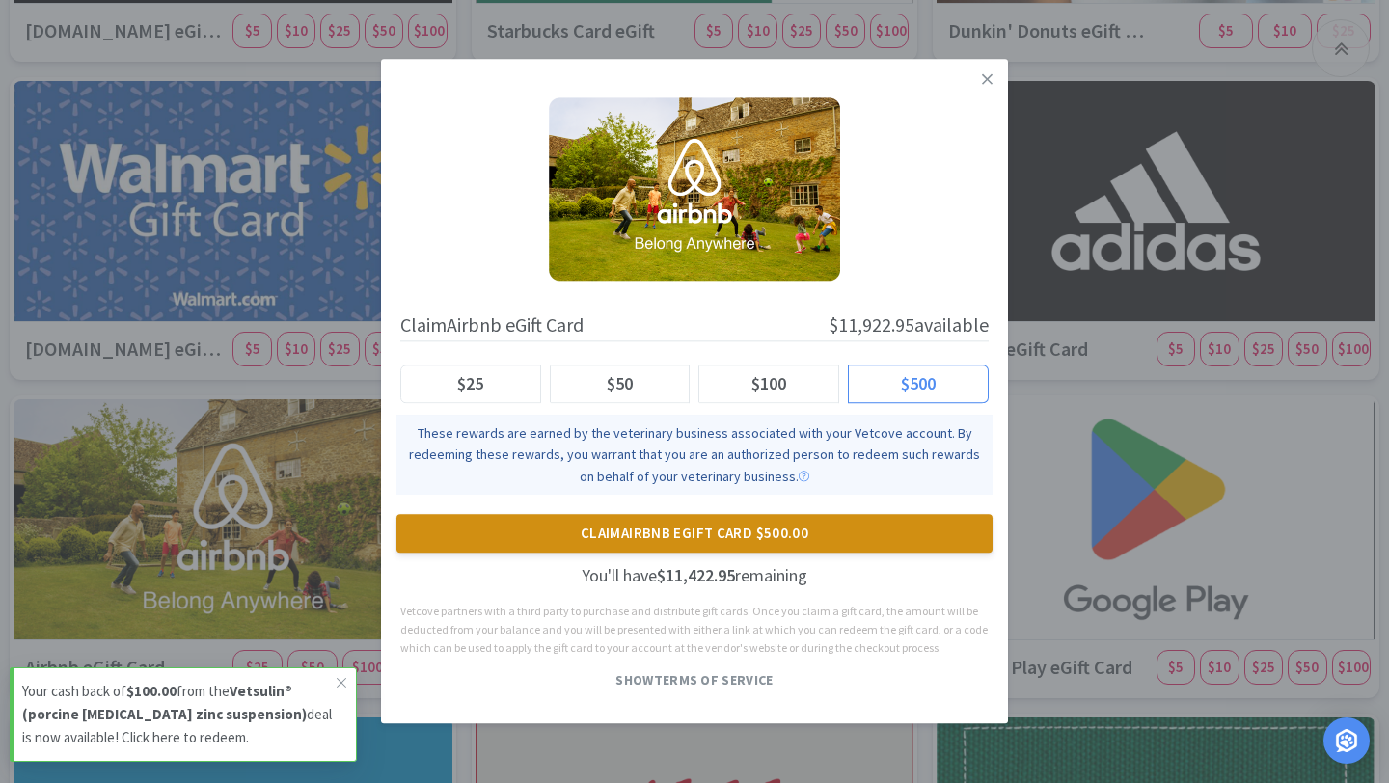
click at [669, 536] on button "Claim Airbnb eGift Card $500.00" at bounding box center [694, 534] width 596 height 39
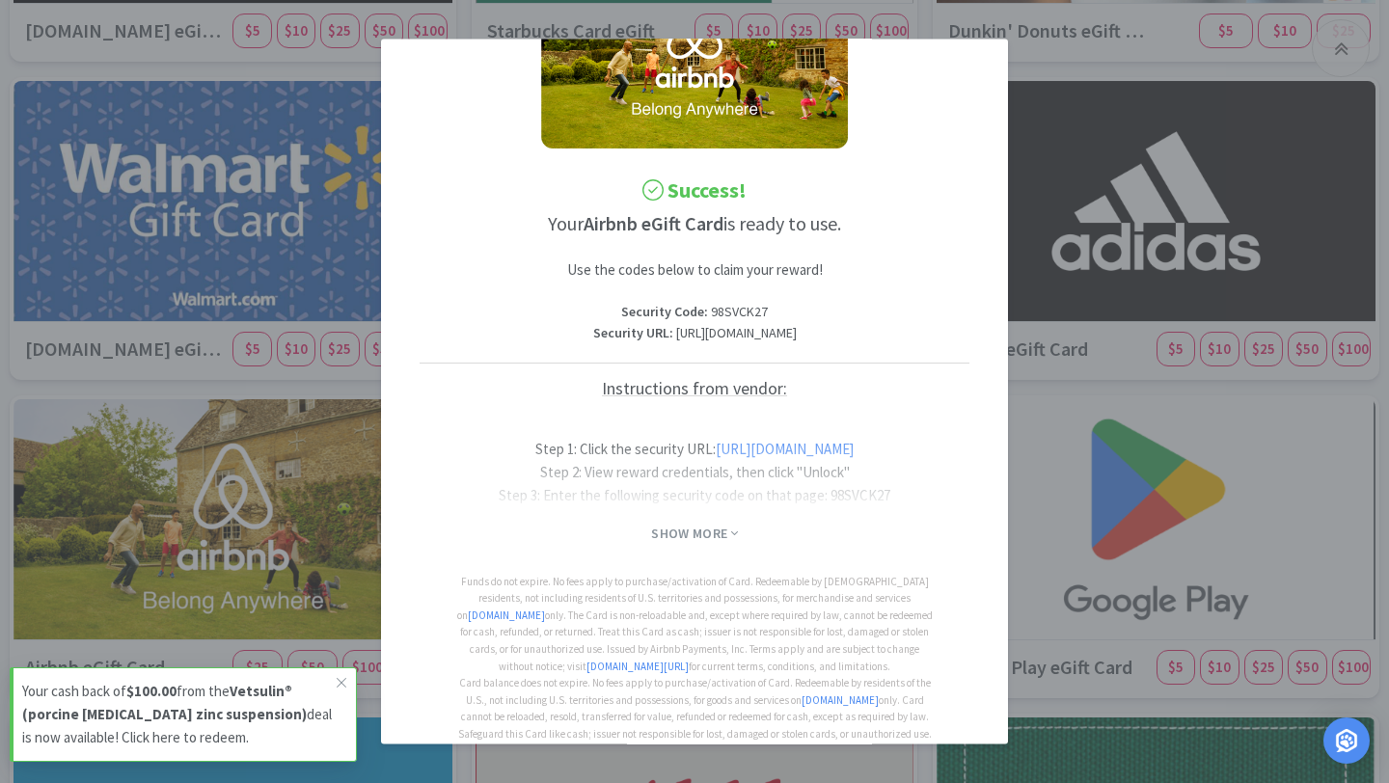
scroll to position [139, 0]
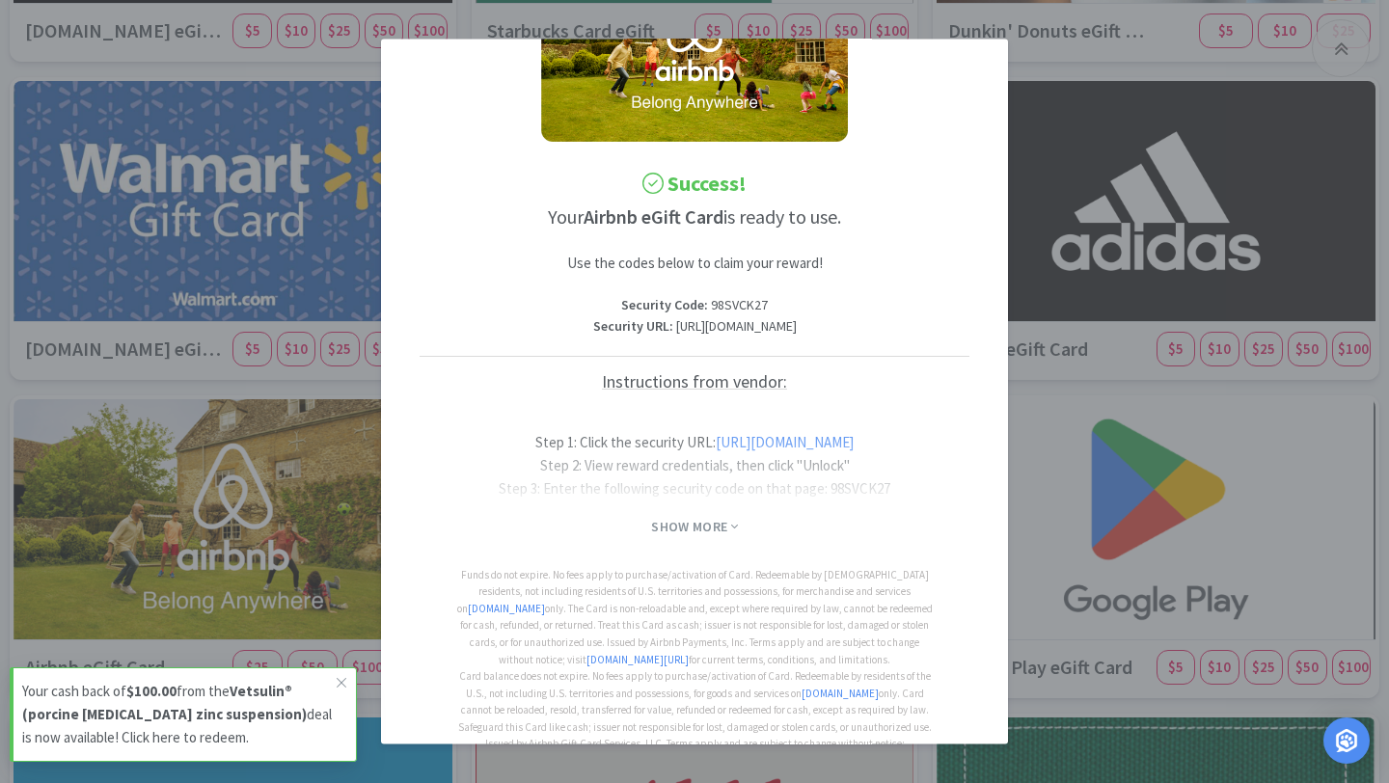
click at [732, 302] on p "Security Code : 98SVCK27" at bounding box center [695, 303] width 550 height 21
copy p "98SVCK27"
click at [757, 485] on div at bounding box center [695, 465] width 550 height 77
click at [762, 469] on div at bounding box center [695, 465] width 550 height 77
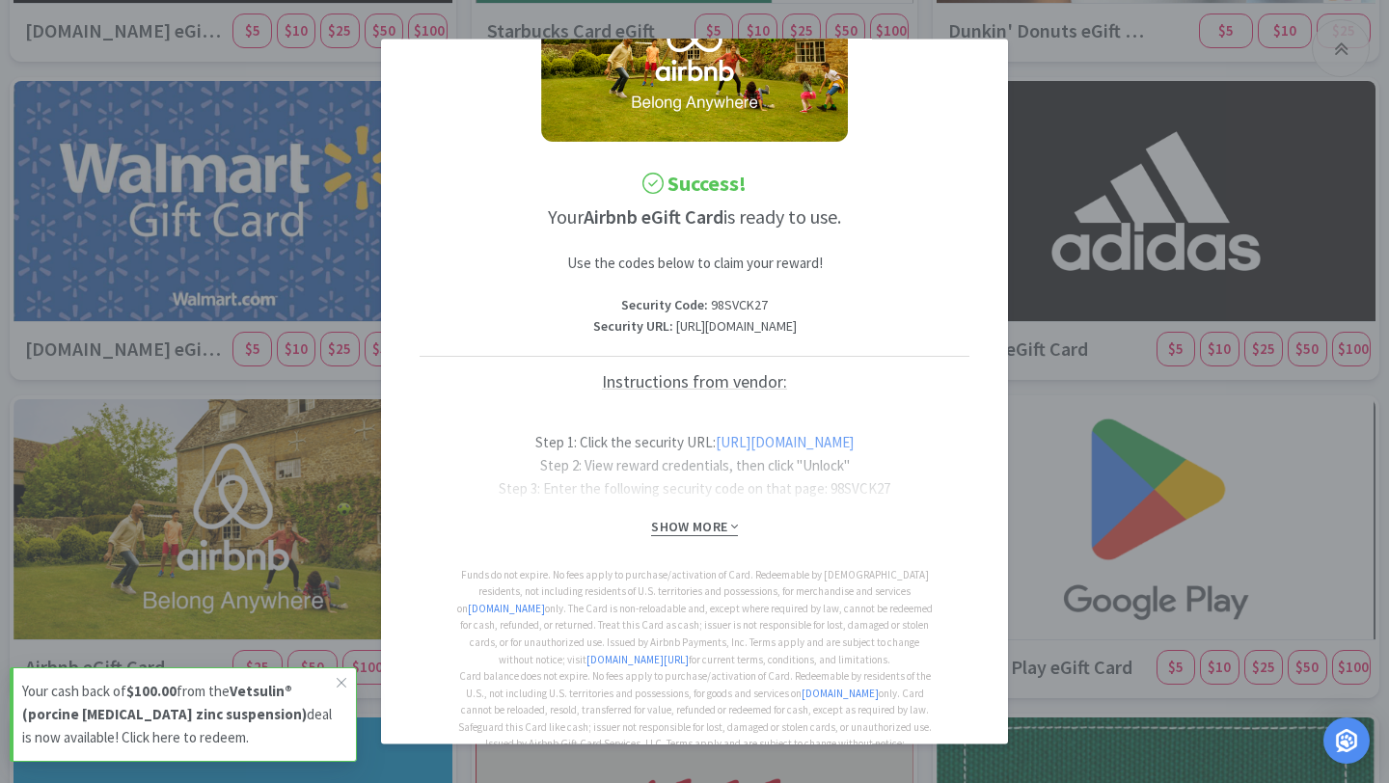
click at [697, 536] on span "Show More" at bounding box center [694, 527] width 86 height 18
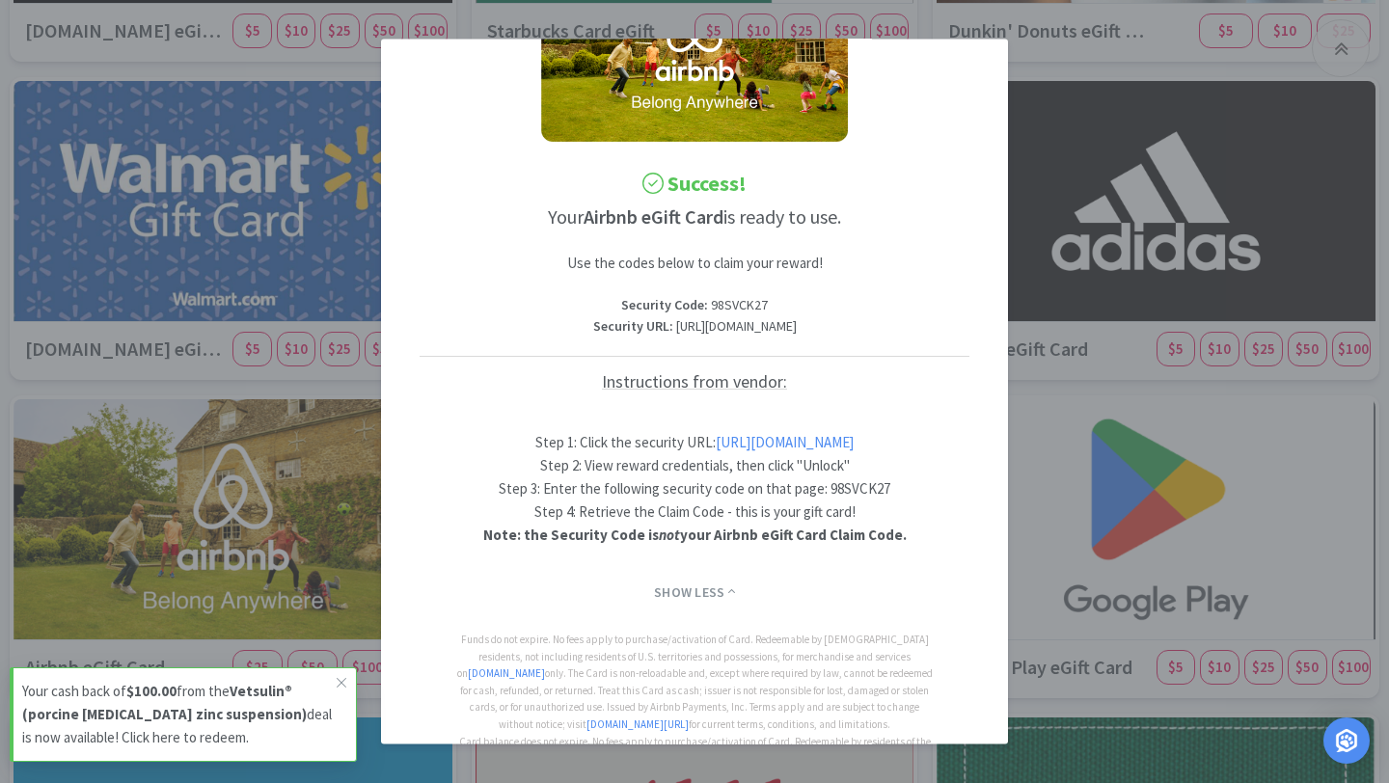
click at [719, 451] on link "https://codes.rewardcodes.com/r2/1/X59mn2-_fOC_T9M4Elr6aw3Hf76nfRW0TVdtwxTJMLZm…" at bounding box center [785, 442] width 138 height 18
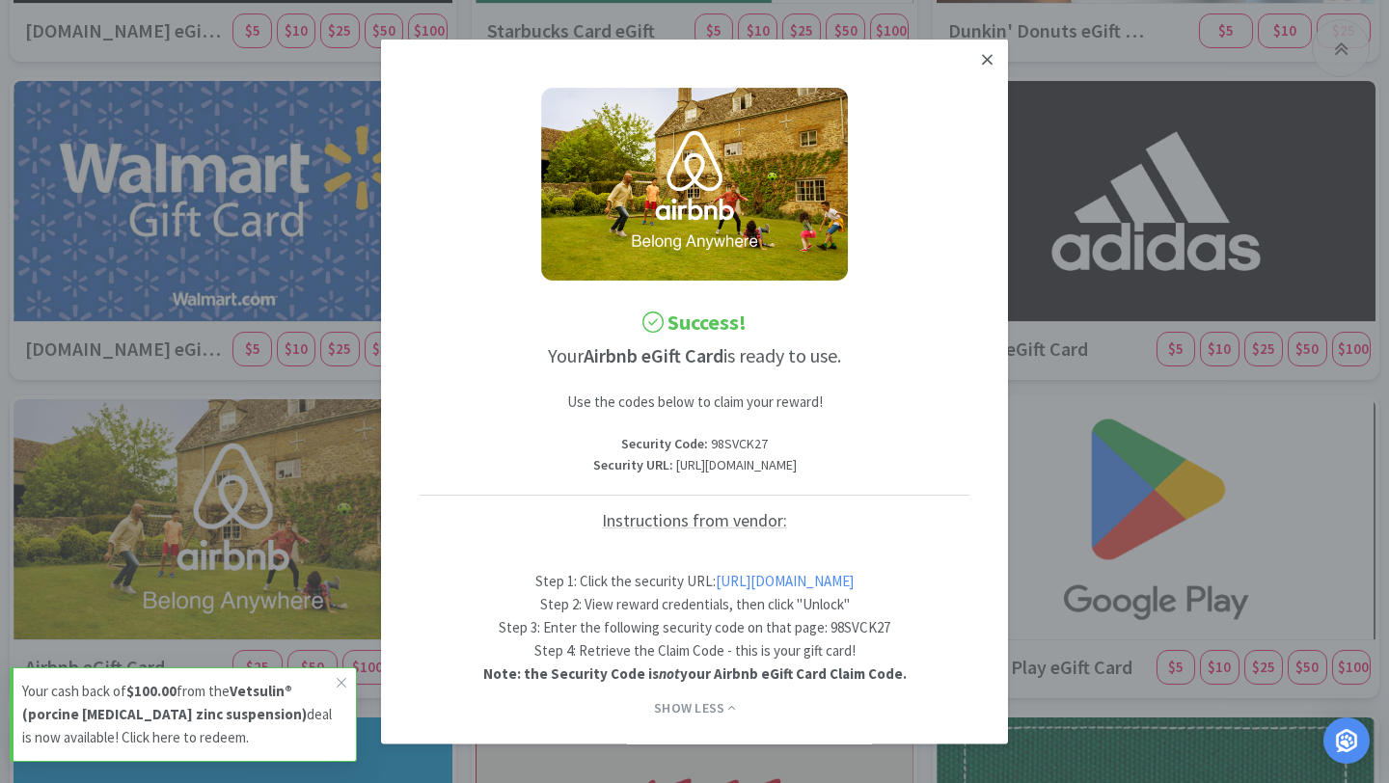
click at [987, 52] on icon at bounding box center [987, 59] width 11 height 17
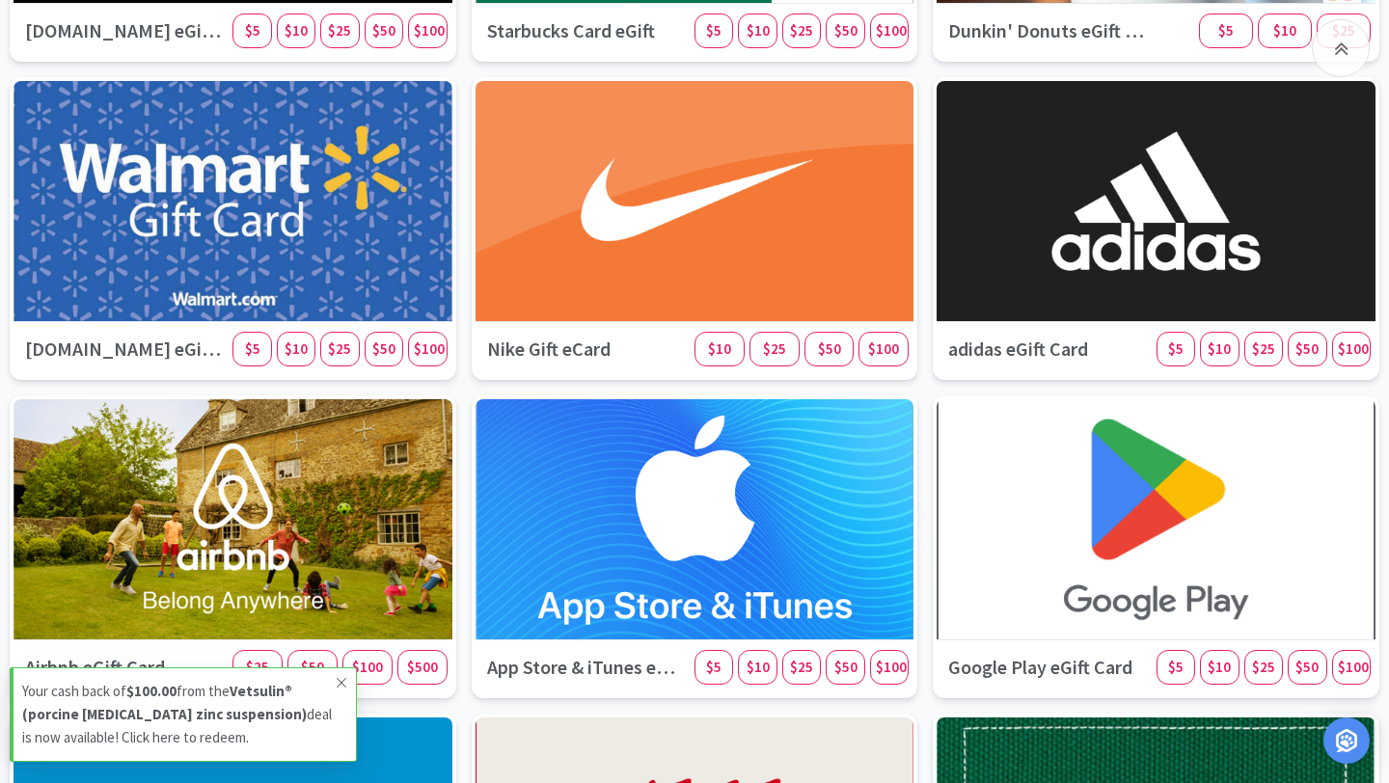
click at [341, 682] on icon at bounding box center [342, 683] width 10 height 10
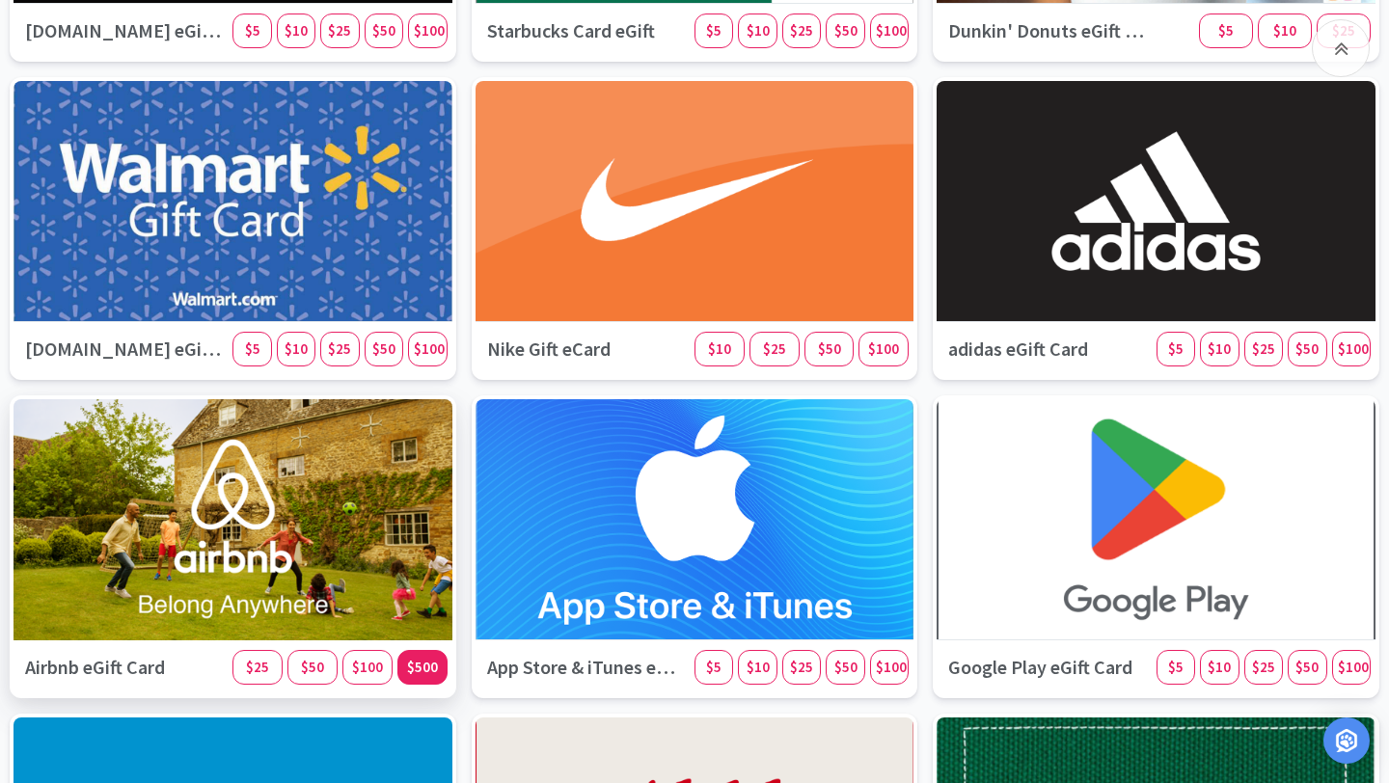
click at [439, 657] on div "$500" at bounding box center [422, 667] width 50 height 35
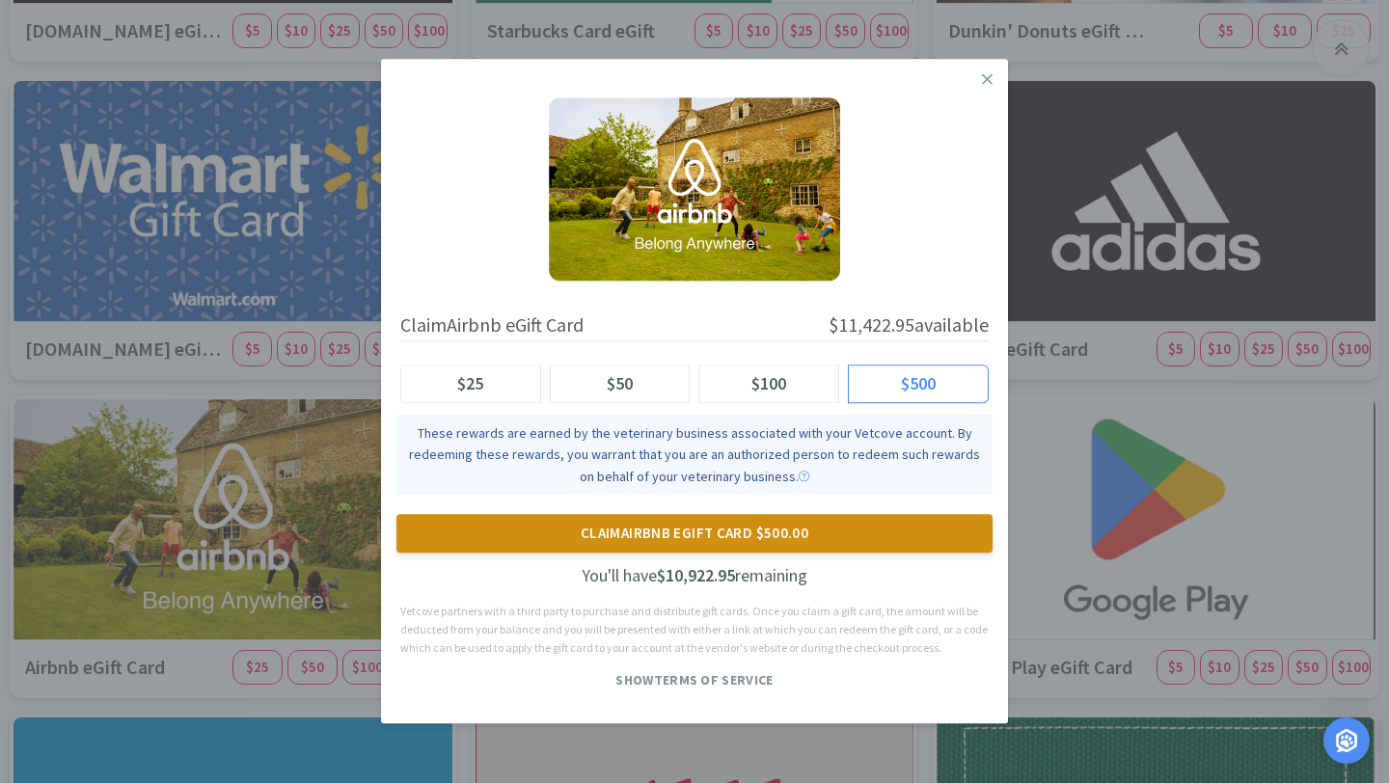
click at [648, 535] on button "Claim Airbnb eGift Card $500.00" at bounding box center [694, 534] width 596 height 39
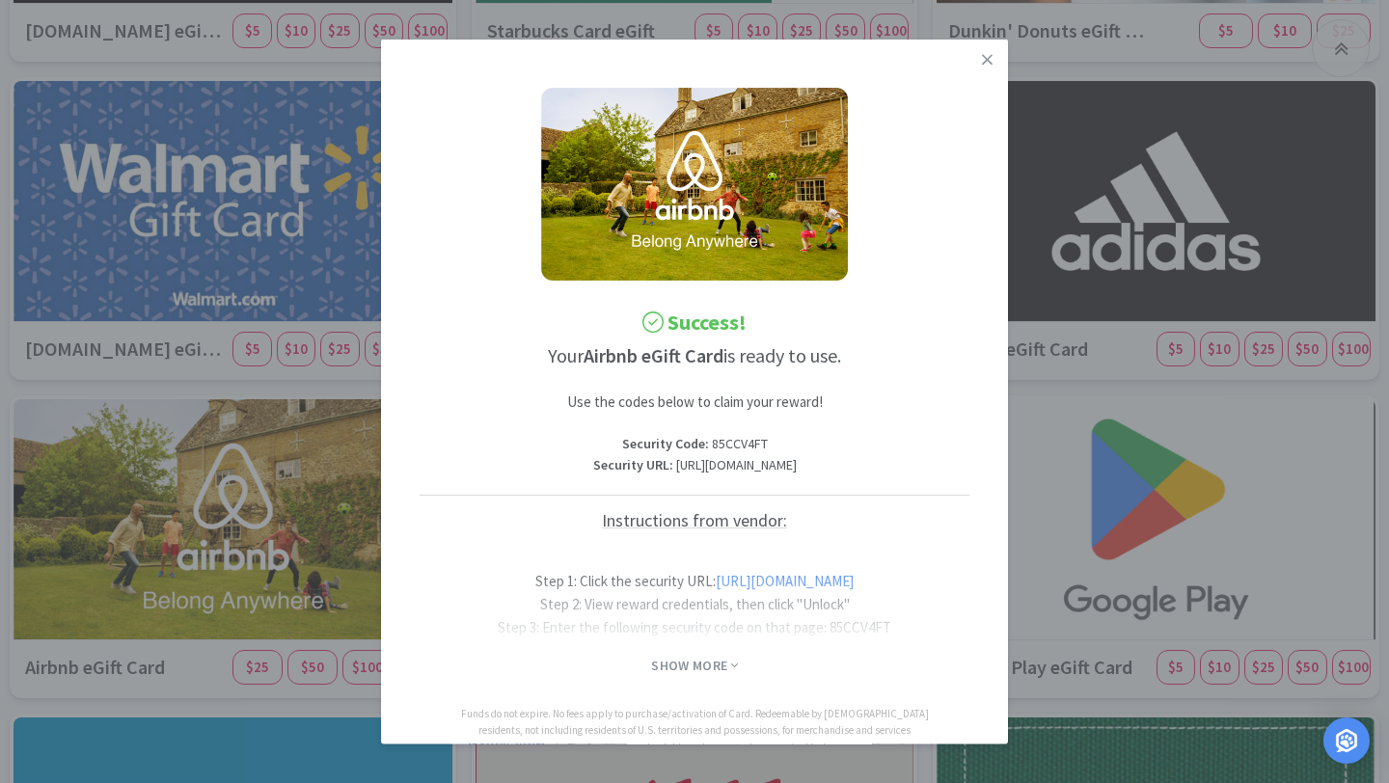
click at [733, 443] on p "Security Code : 85CCV4FT" at bounding box center [695, 442] width 550 height 21
copy p "85CCV4FT"
click at [794, 643] on div at bounding box center [695, 604] width 550 height 77
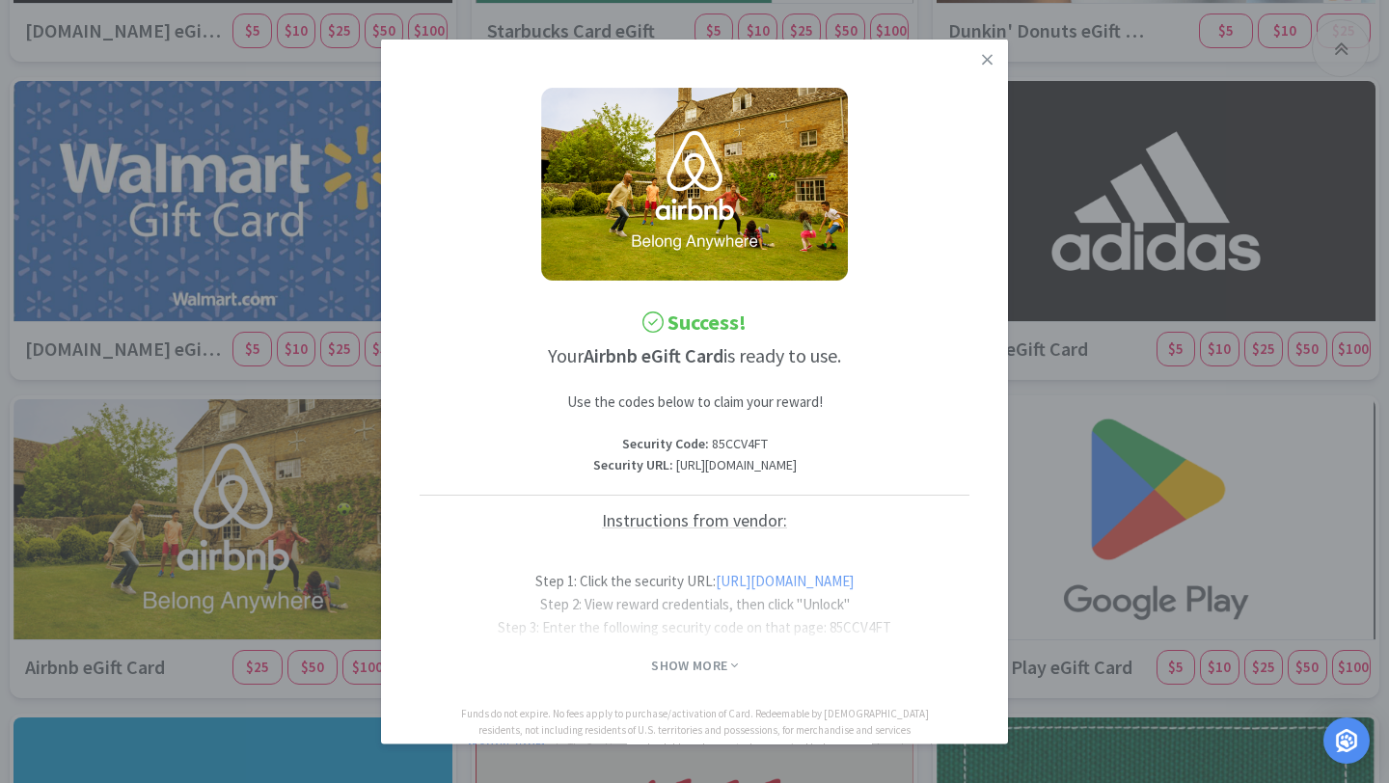
click at [748, 633] on div at bounding box center [695, 604] width 550 height 77
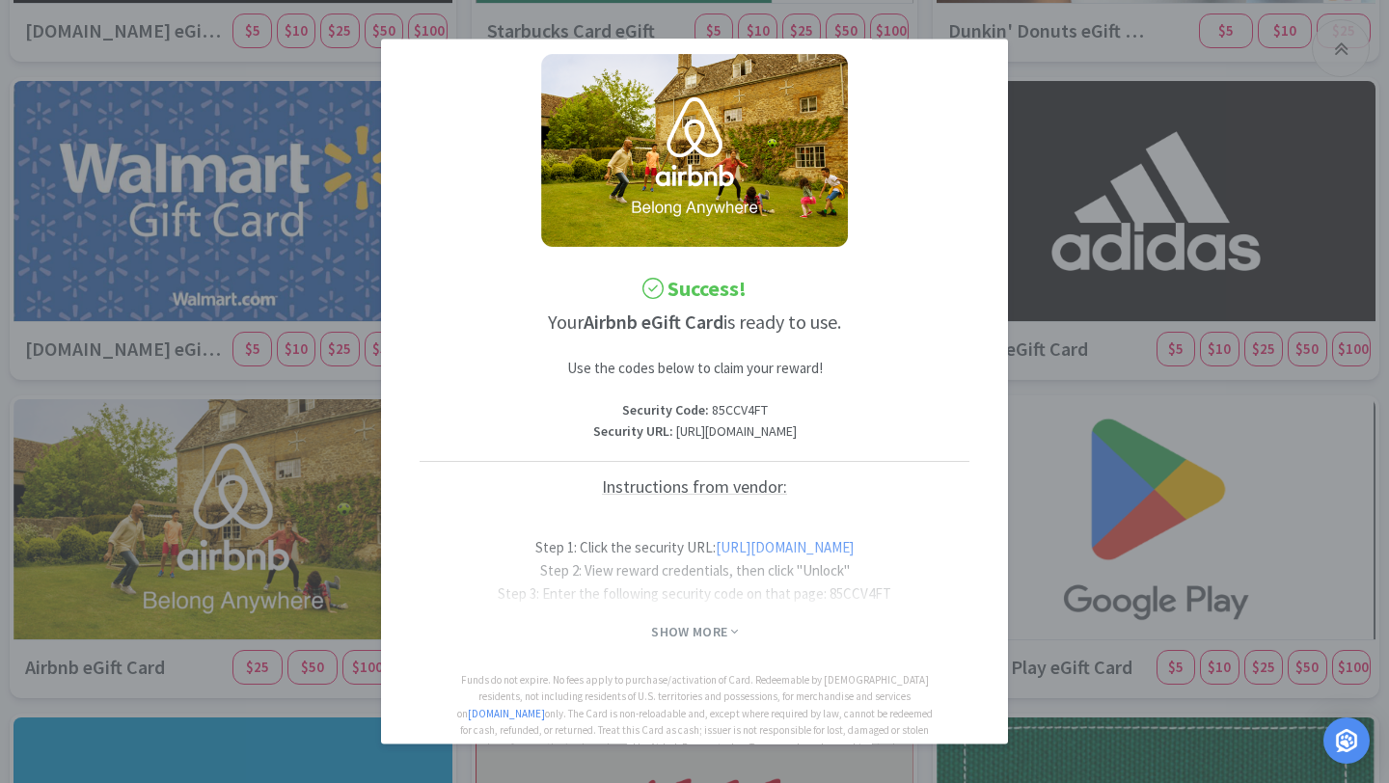
scroll to position [55, 0]
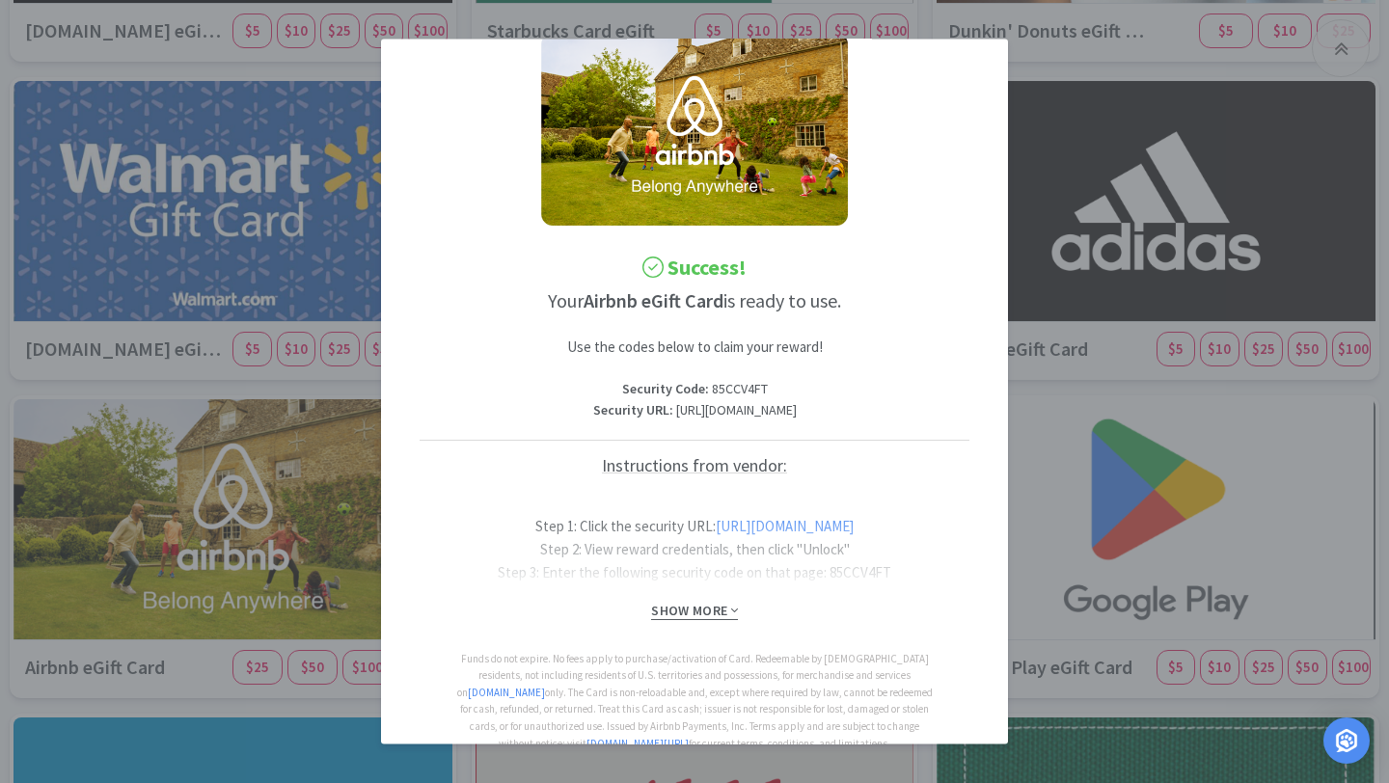
click at [712, 620] on span "Show More" at bounding box center [694, 611] width 86 height 18
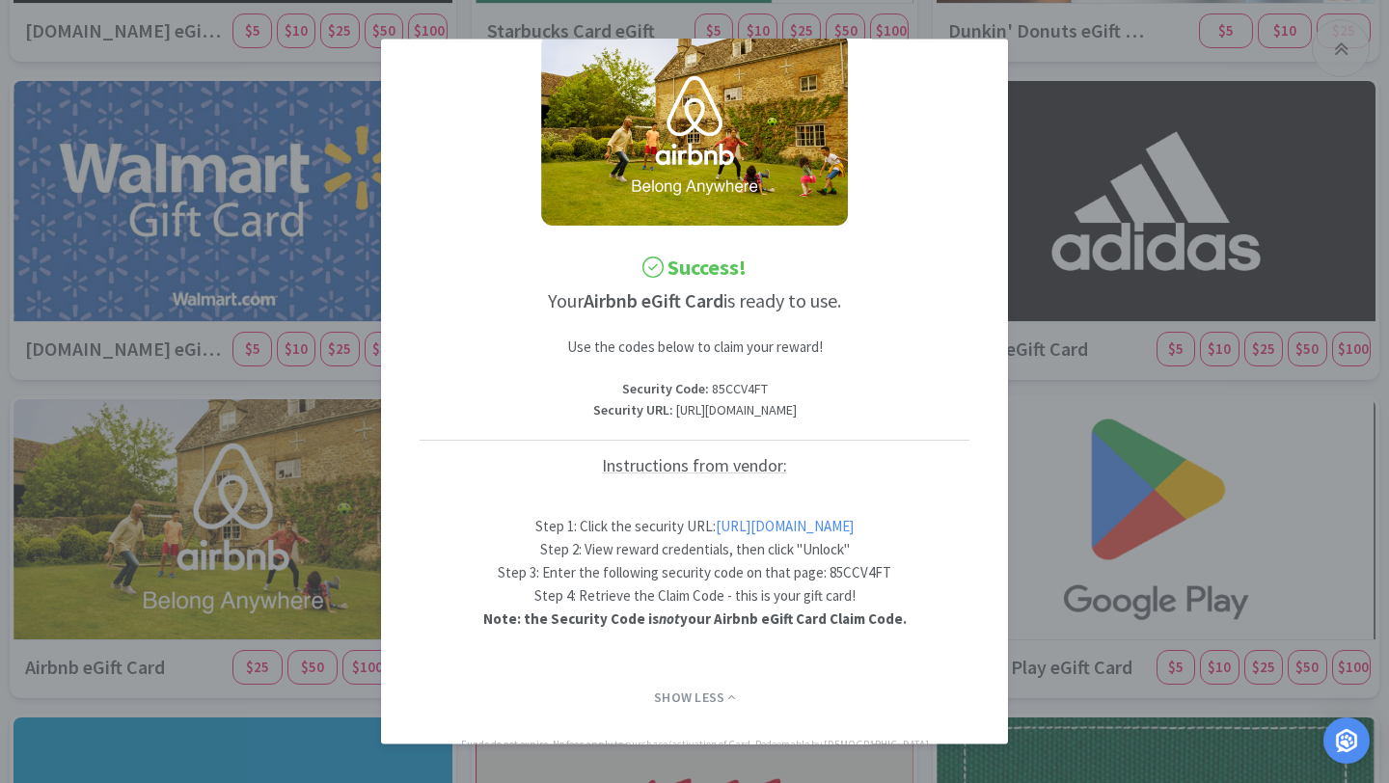
click at [720, 535] on link "https://codes.rewardcodes.com/r2/1/0_aBlVSMQdPpd54EToGMyDubN3546L6EhCe4HuSucof8…" at bounding box center [785, 526] width 138 height 18
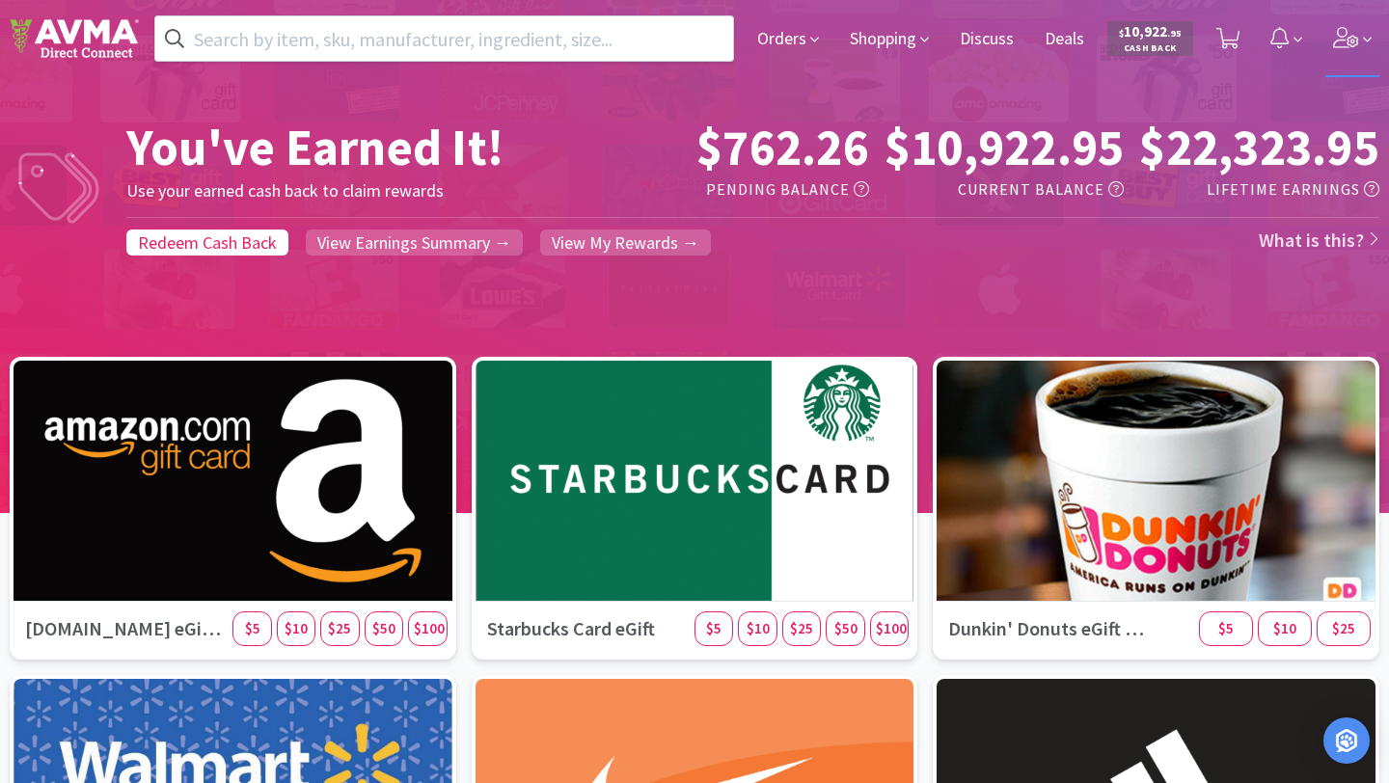
click at [1359, 55] on span at bounding box center [1353, 38] width 55 height 77
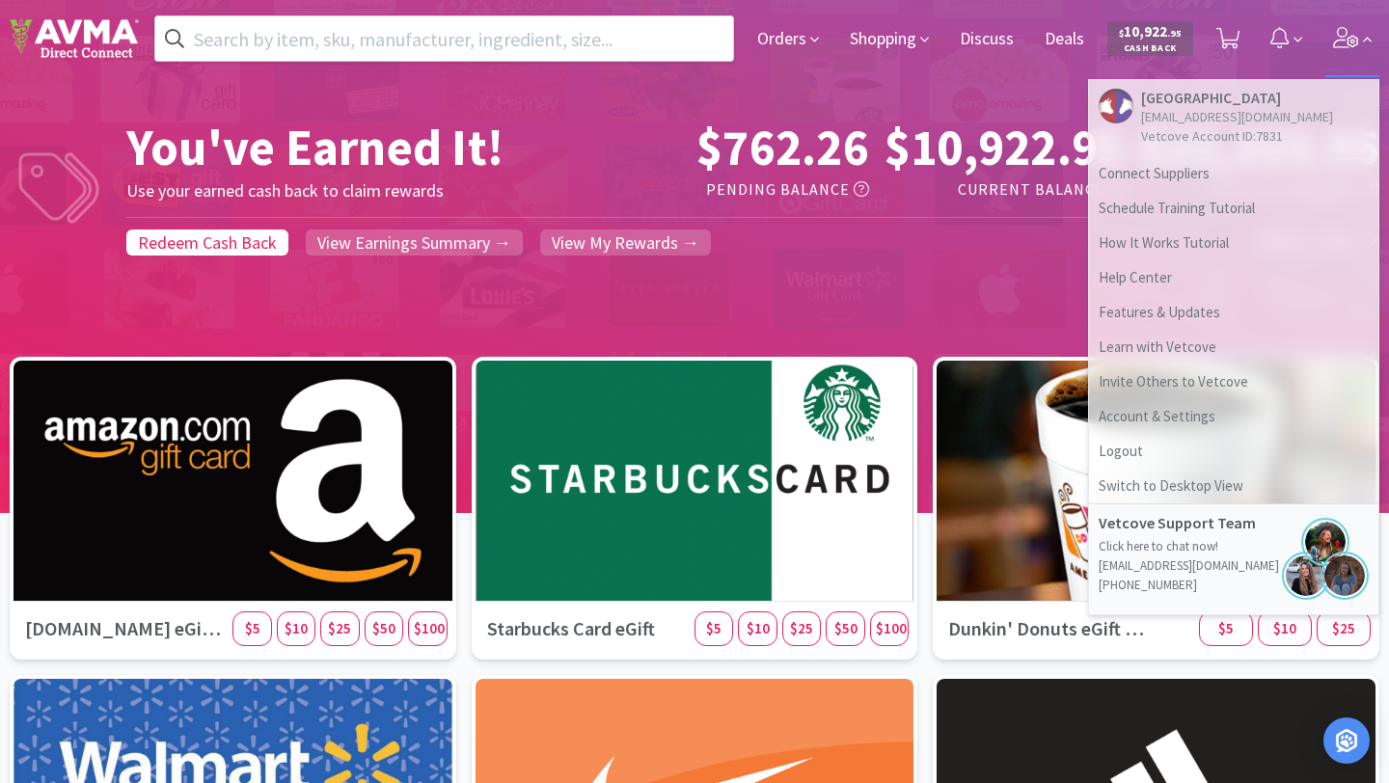
click at [1352, 43] on icon at bounding box center [1346, 37] width 27 height 21
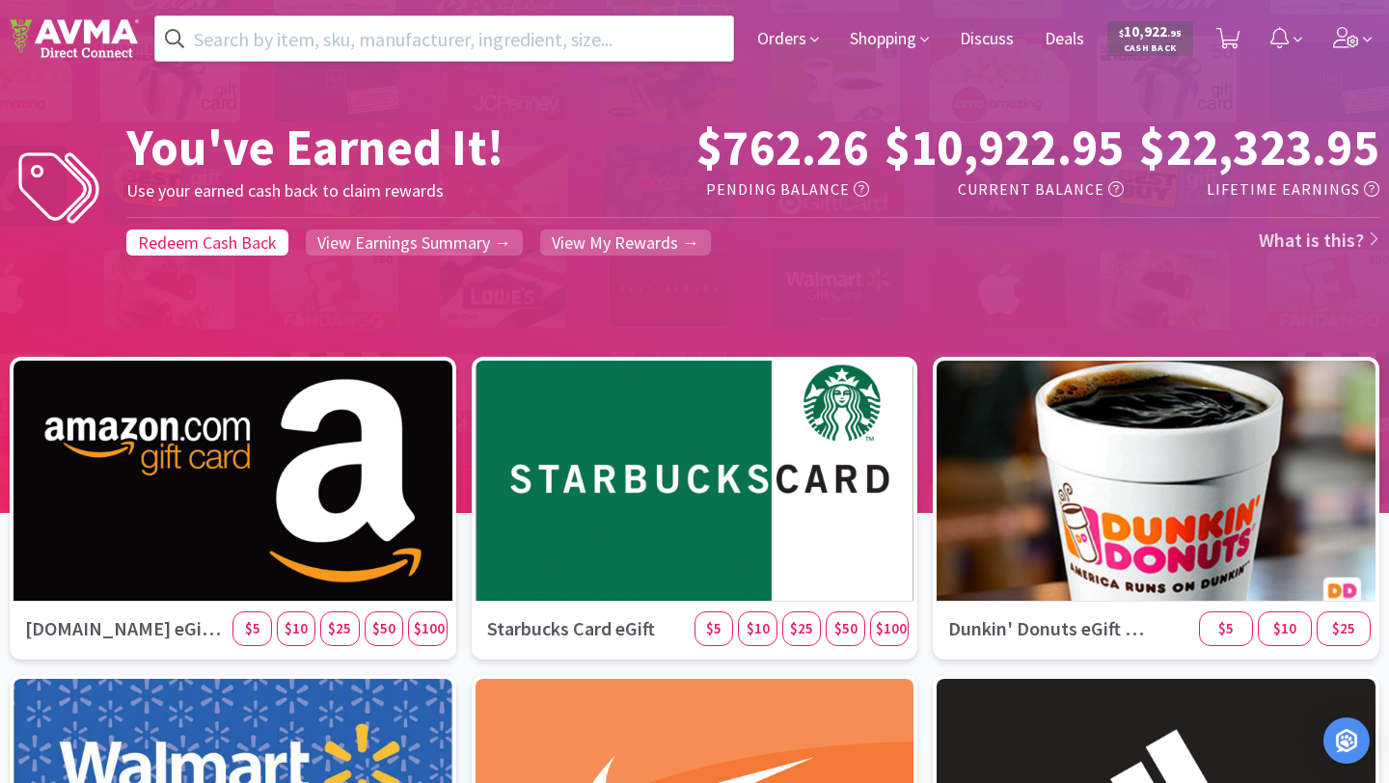
click at [631, 265] on div "You've Earned It! Use your earned cash back to claim rewards $762.26 Pending Ba…" at bounding box center [694, 356] width 1389 height 767
click at [631, 240] on span "View My Rewards →" at bounding box center [626, 243] width 148 height 22
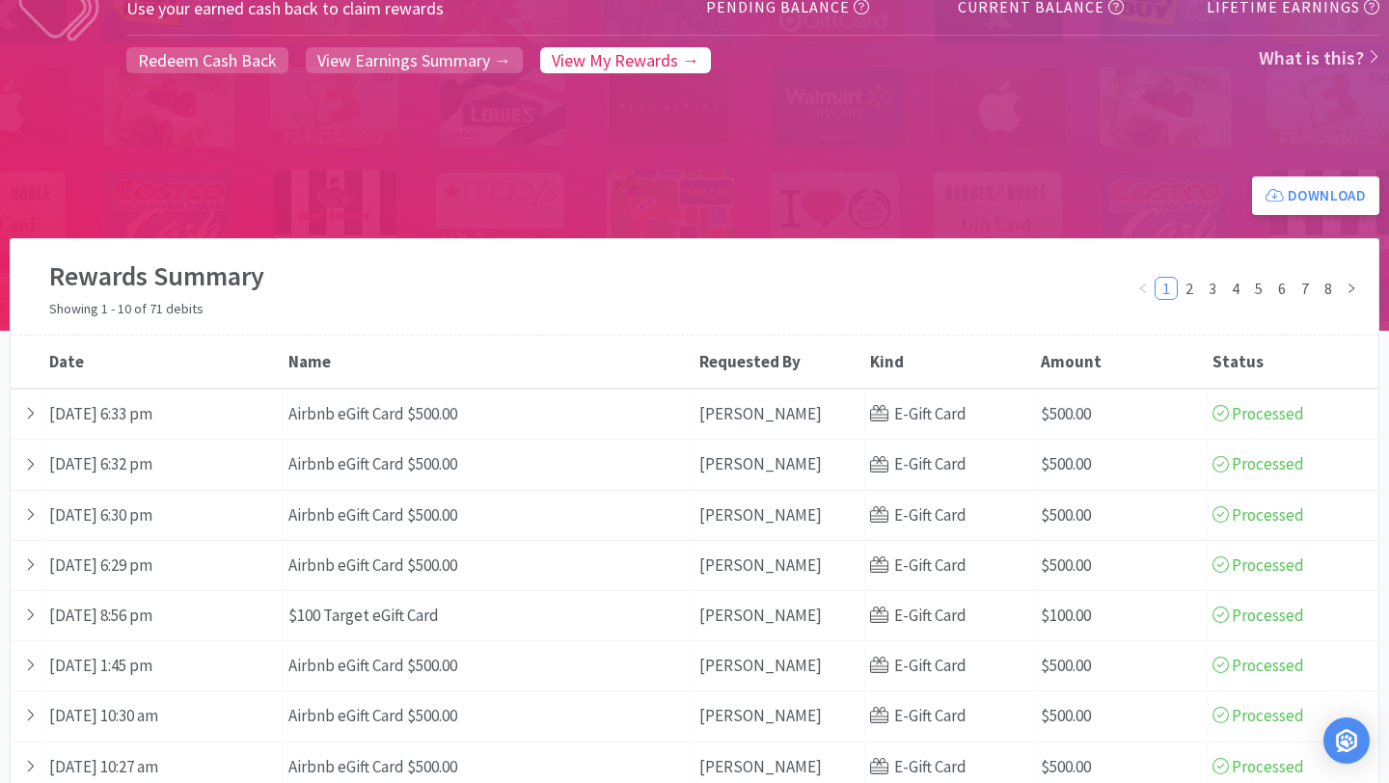
scroll to position [183, 0]
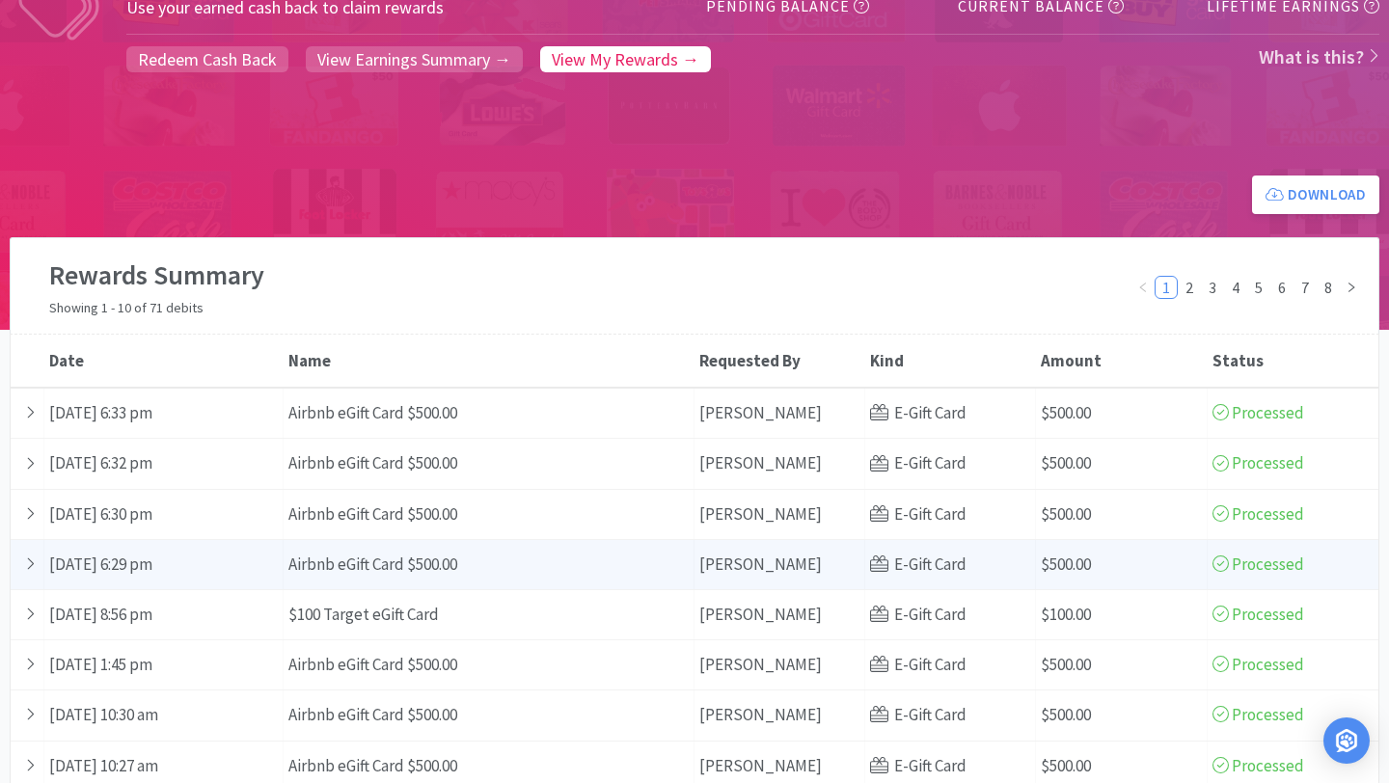
click at [595, 552] on div "Name Airbnb eGift Card $500.00" at bounding box center [489, 564] width 411 height 49
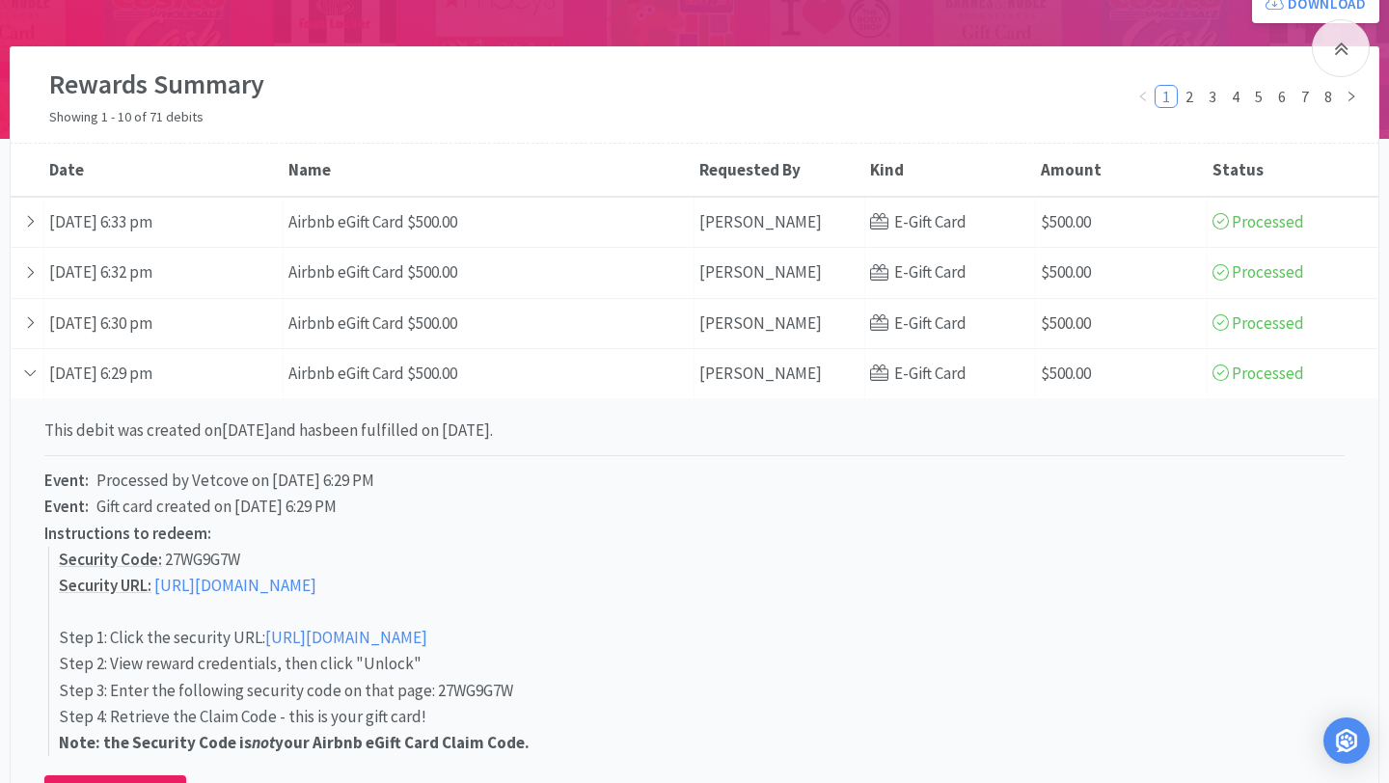
scroll to position [396, 0]
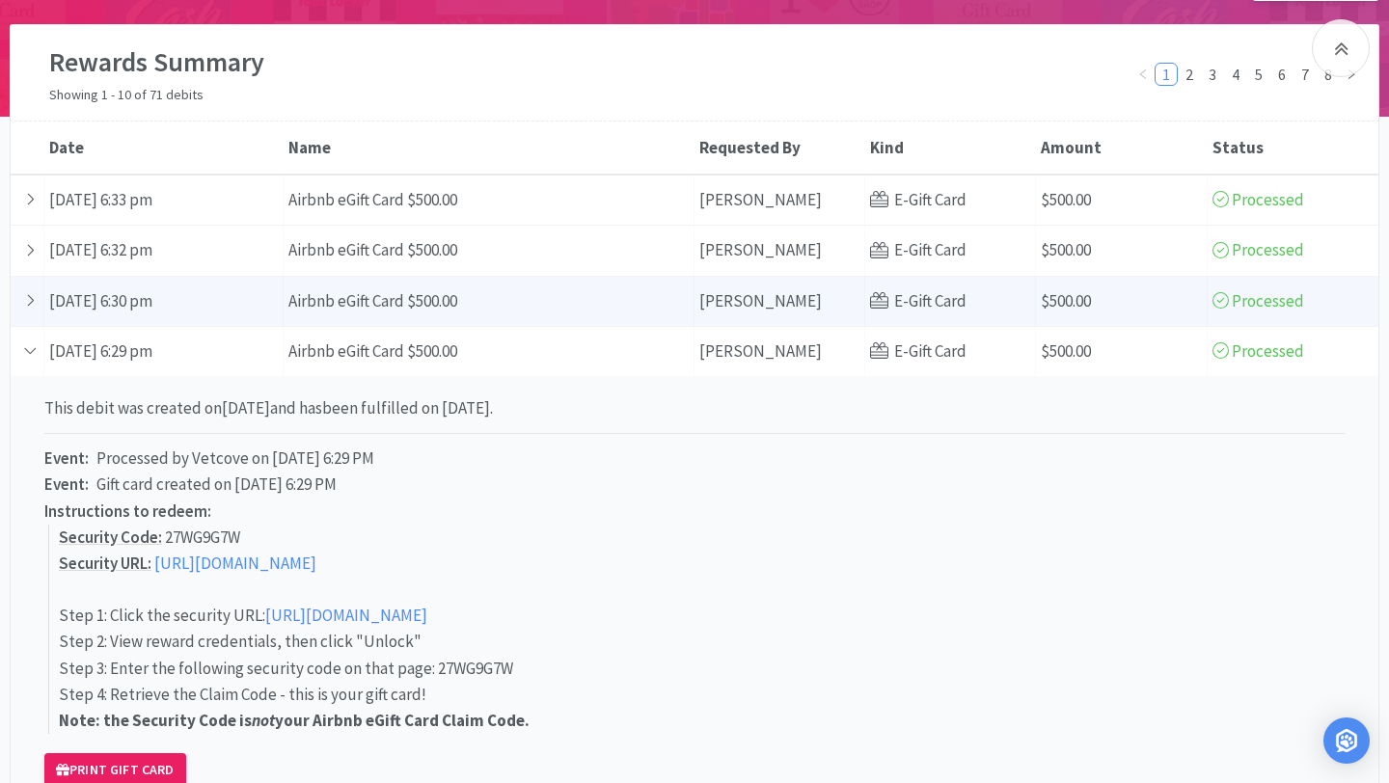
click at [559, 309] on div "Name Airbnb eGift Card $500.00" at bounding box center [489, 301] width 411 height 49
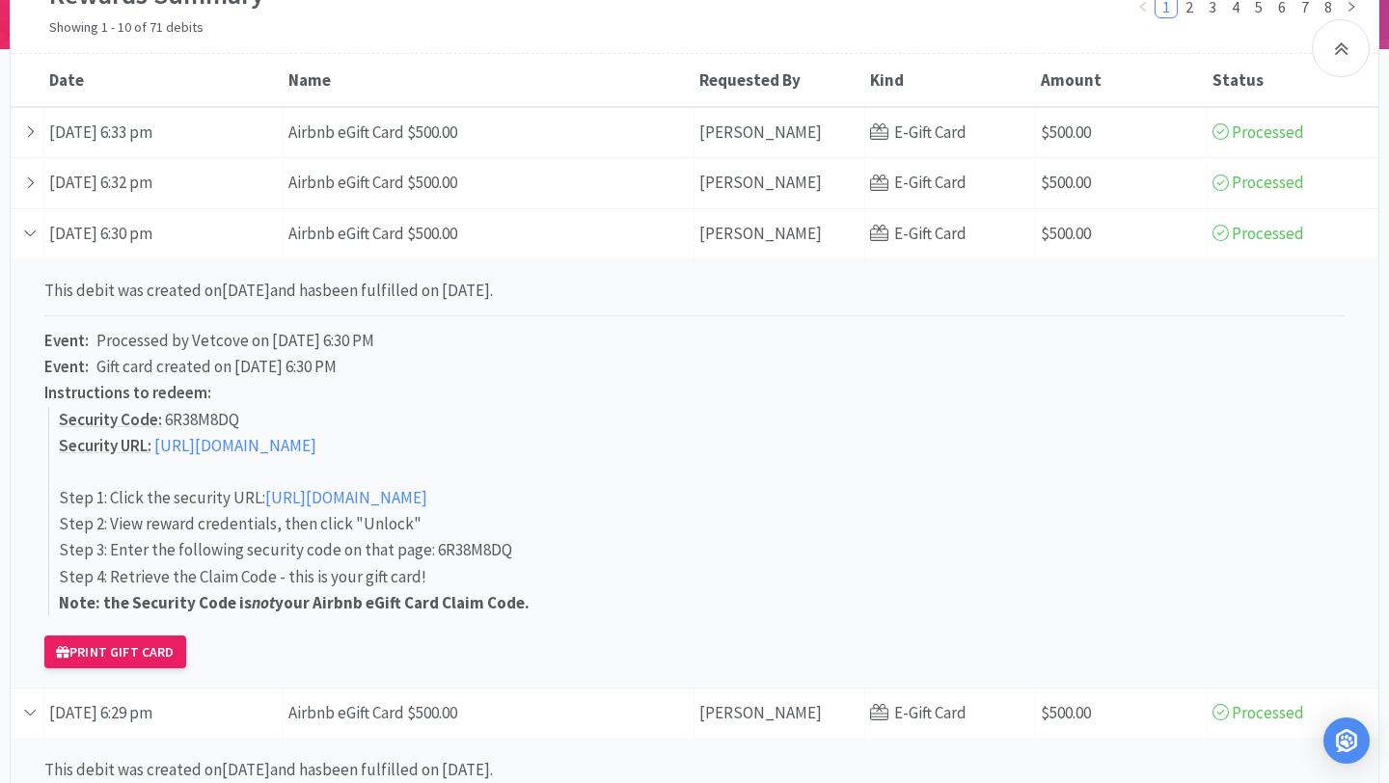
scroll to position [465, 0]
click at [177, 420] on p "Security Code : 6R38M8DQ" at bounding box center [702, 419] width 1286 height 26
drag, startPoint x: 165, startPoint y: 418, endPoint x: 273, endPoint y: 421, distance: 108.1
click at [273, 421] on p "Security Code : 6R38M8DQ" at bounding box center [702, 419] width 1286 height 26
copy p "6R38M8DQ"
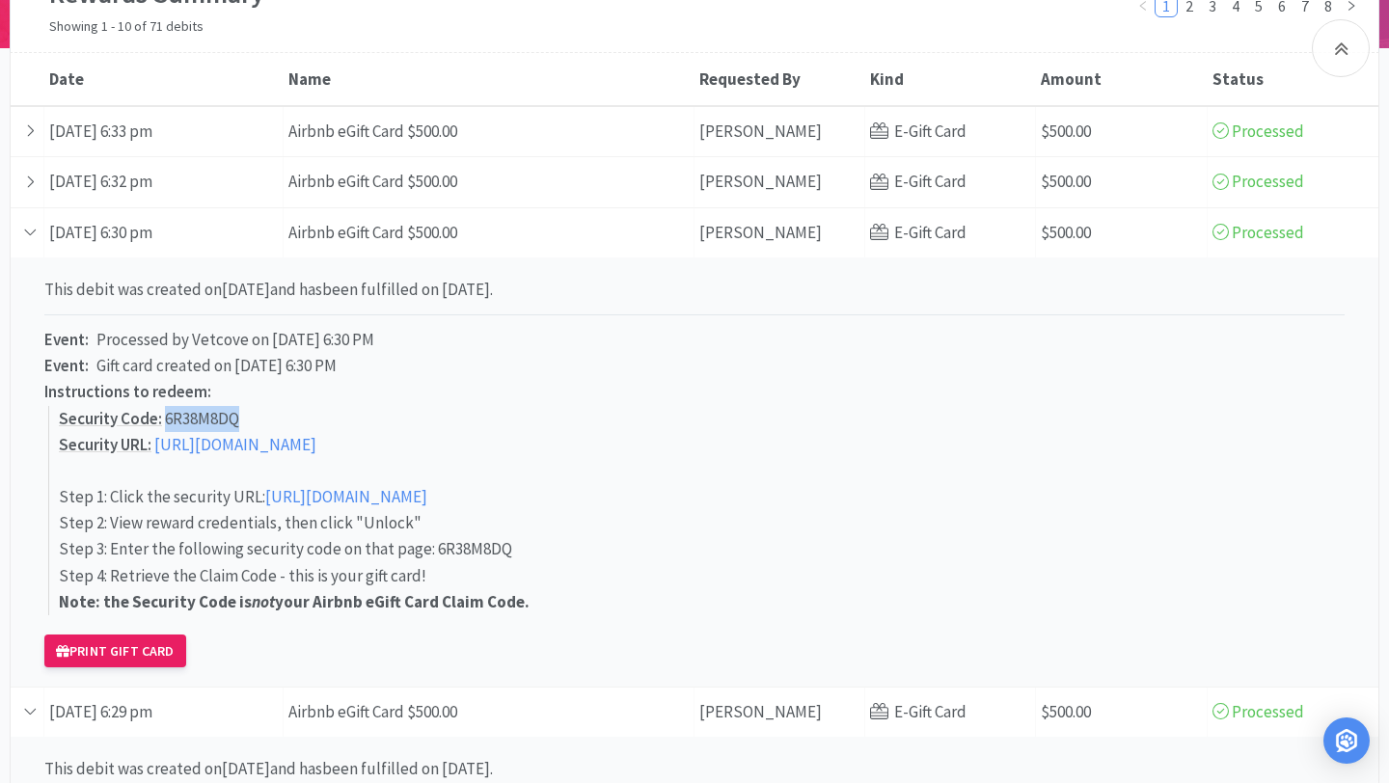
click at [287, 442] on link "[URL][DOMAIN_NAME]" at bounding box center [235, 444] width 162 height 21
